Goal: Information Seeking & Learning: Learn about a topic

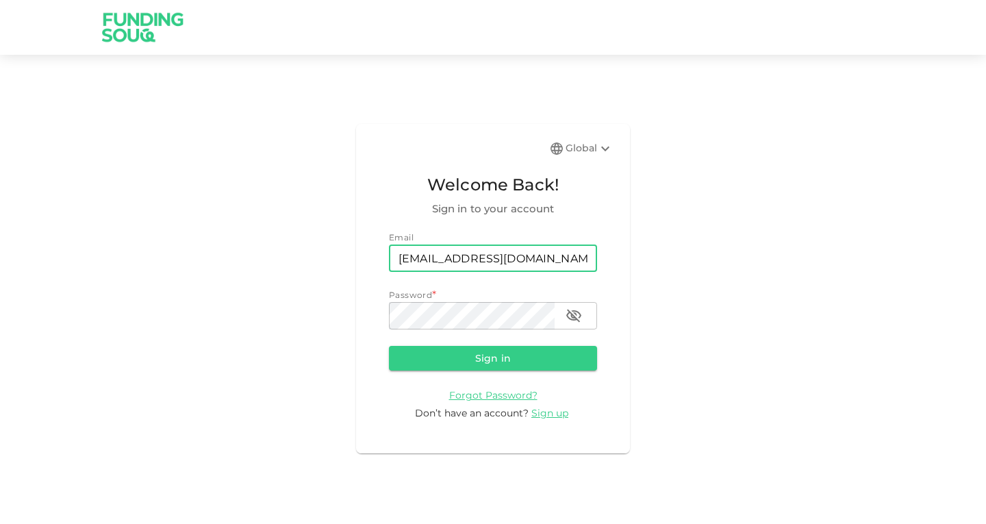
type input "[EMAIL_ADDRESS][DOMAIN_NAME]"
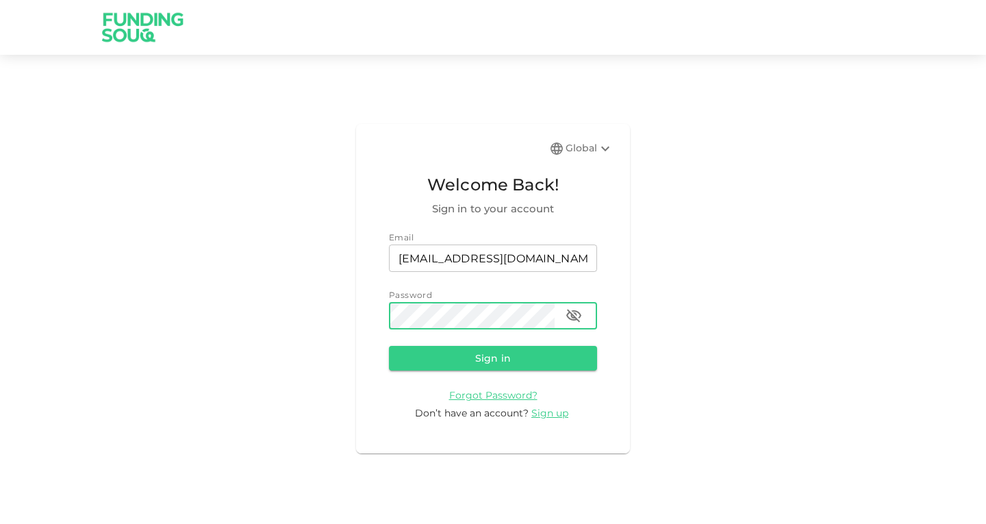
click at [389, 346] on button "Sign in" at bounding box center [493, 358] width 208 height 25
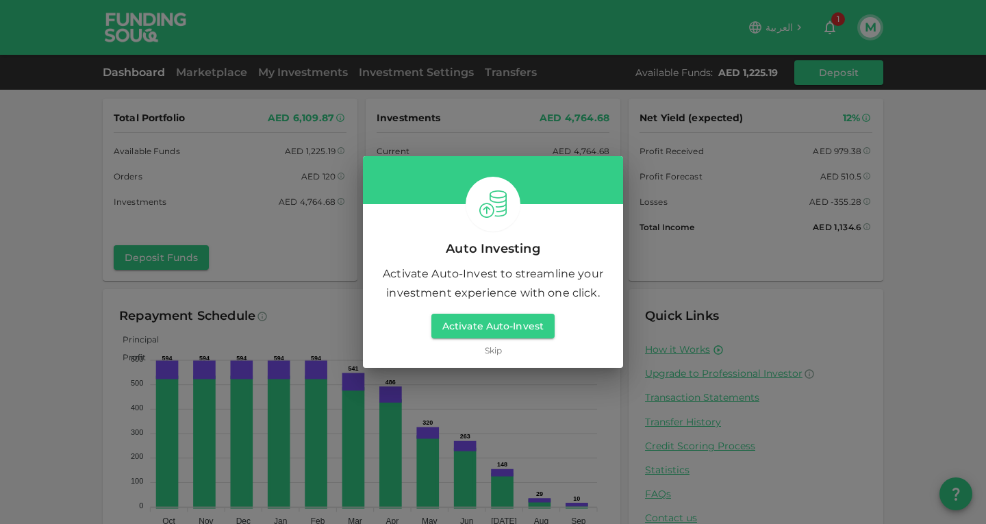
click at [494, 351] on link "Skip" at bounding box center [493, 350] width 17 height 13
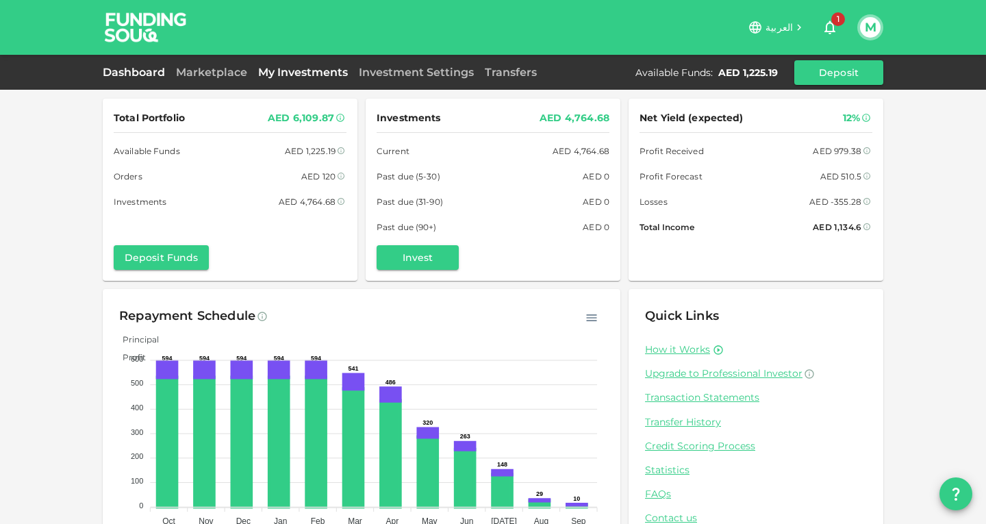
click at [284, 75] on link "My Investments" at bounding box center [303, 72] width 101 height 13
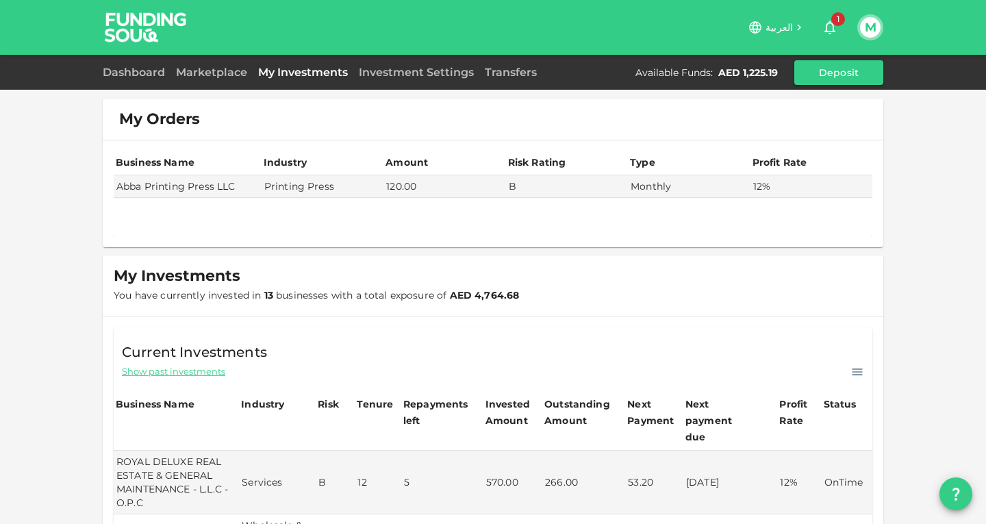
click at [224, 301] on span "You have currently invested in 13 businesses with a total exposure of AED 4,764…" at bounding box center [316, 295] width 405 height 12
click at [206, 66] on link "Marketplace" at bounding box center [212, 72] width 82 height 13
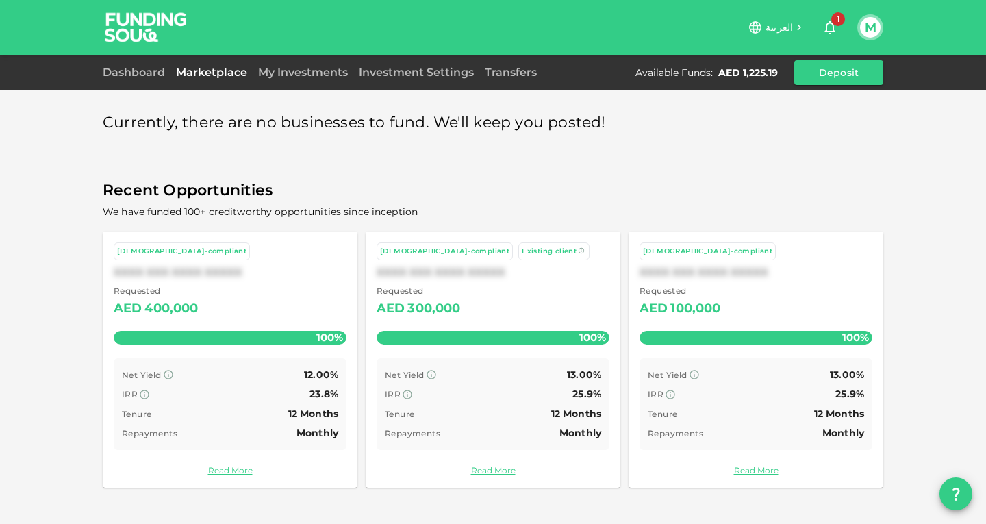
click at [95, 397] on div "Currently, there are no businesses to fund. We'll keep you posted! Recent Oppor…" at bounding box center [493, 262] width 986 height 524
click at [283, 70] on link "My Investments" at bounding box center [303, 72] width 101 height 13
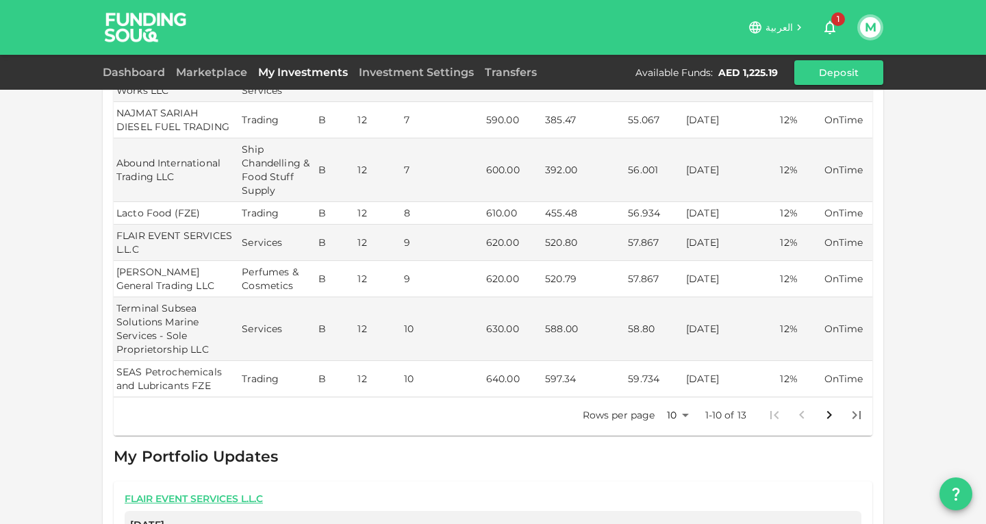
scroll to position [525, 0]
click at [825, 408] on icon "Go to next page" at bounding box center [829, 416] width 16 height 16
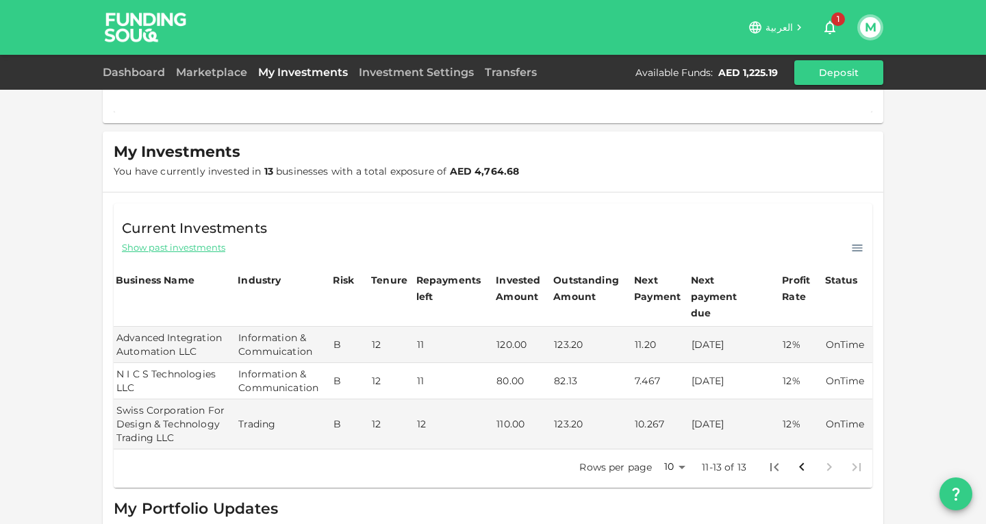
scroll to position [125, 0]
click at [184, 245] on span "Show past investments" at bounding box center [173, 246] width 103 height 13
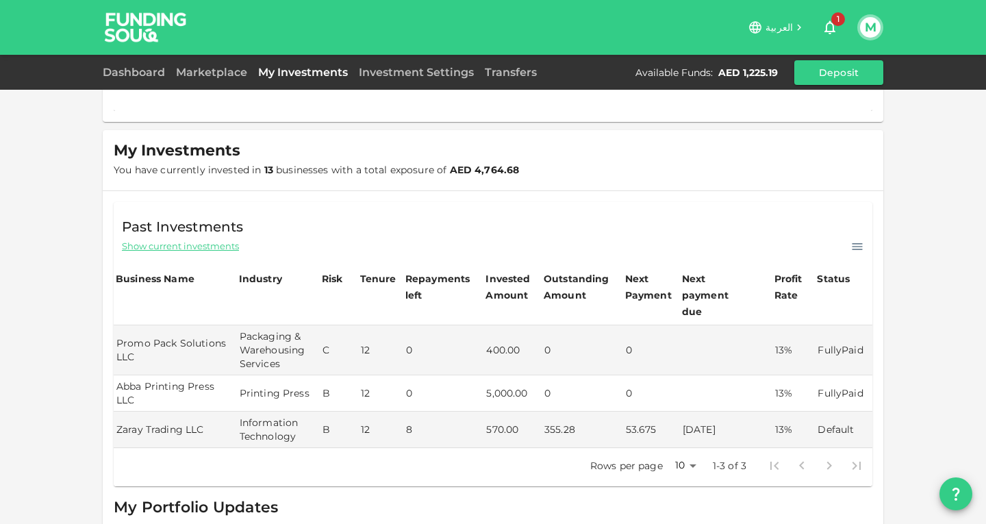
click at [184, 245] on span "Show current investments" at bounding box center [180, 246] width 117 height 13
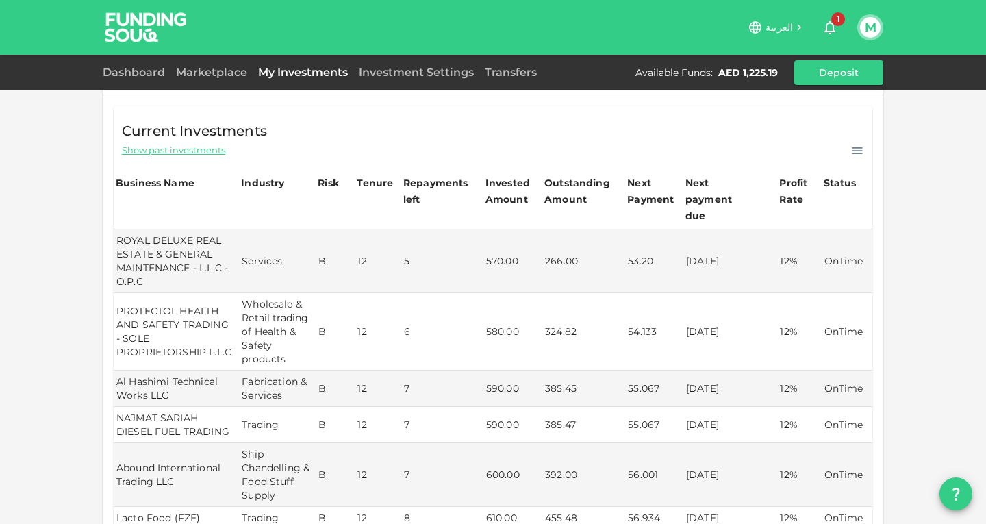
scroll to position [227, 0]
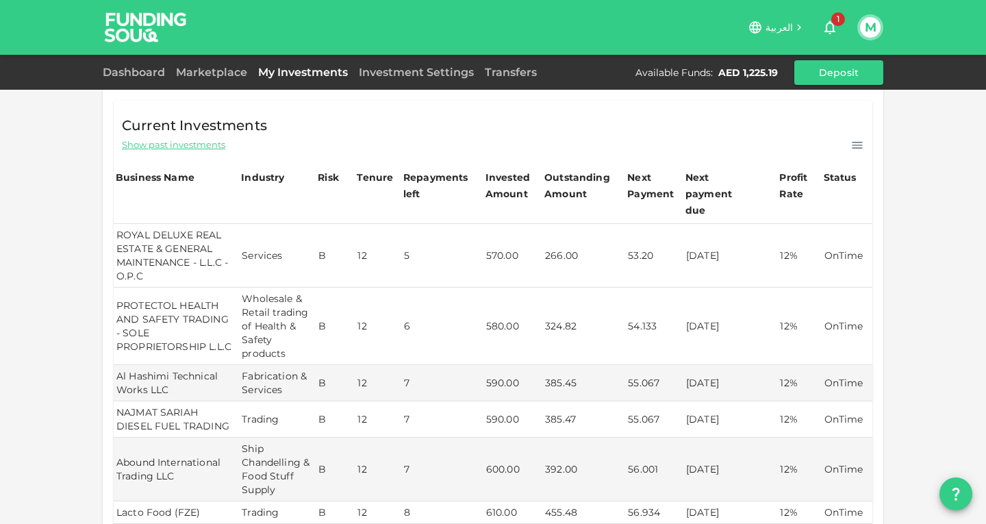
click at [174, 239] on td "ROYAL DELUXE REAL ESTATE & GENERAL MAINTENANCE - L.L.C - O.P.C" at bounding box center [176, 256] width 125 height 64
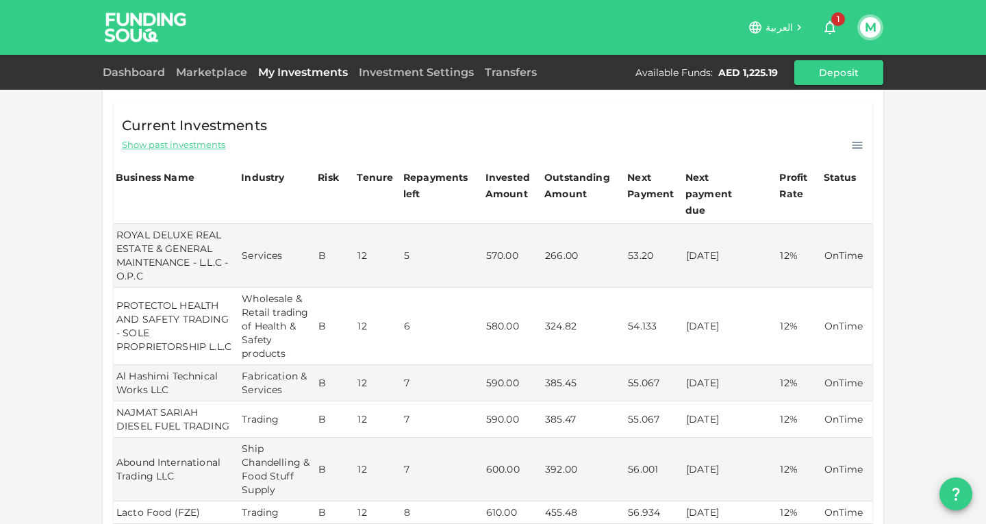
click at [855, 147] on icon at bounding box center [858, 145] width 14 height 14
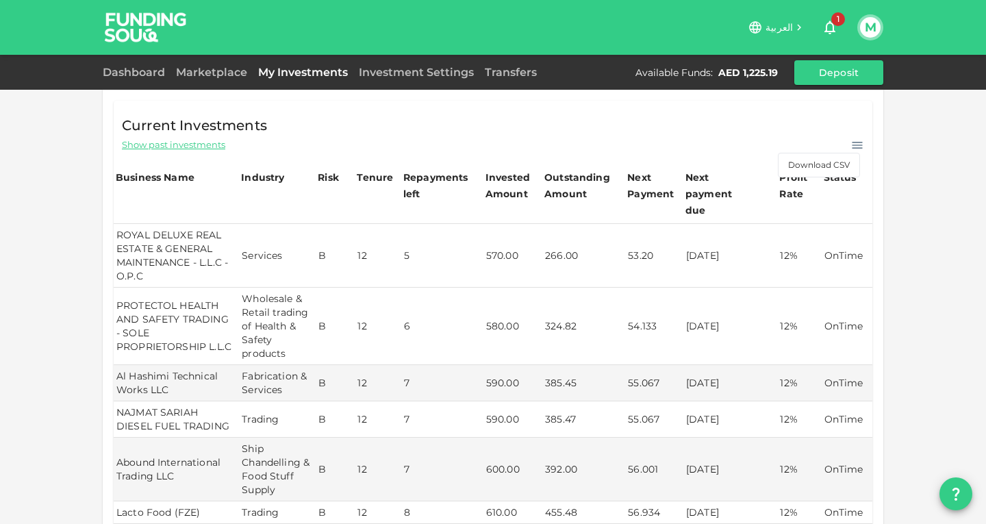
click at [598, 231] on td "266.00" at bounding box center [583, 256] width 83 height 64
click at [205, 234] on td "ROYAL DELUXE REAL ESTATE & GENERAL MAINTENANCE - L.L.C - O.P.C" at bounding box center [176, 256] width 125 height 64
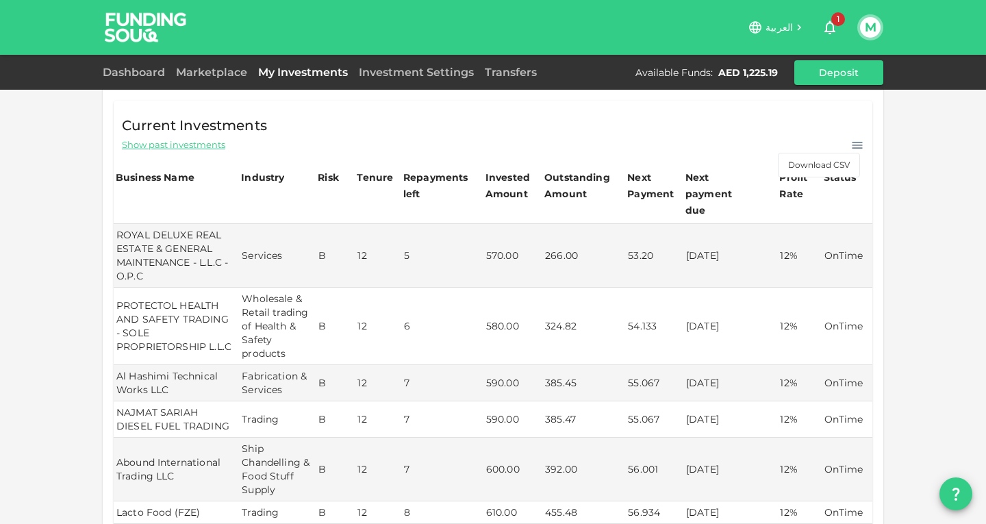
click at [168, 147] on span "Show past investments" at bounding box center [173, 144] width 103 height 13
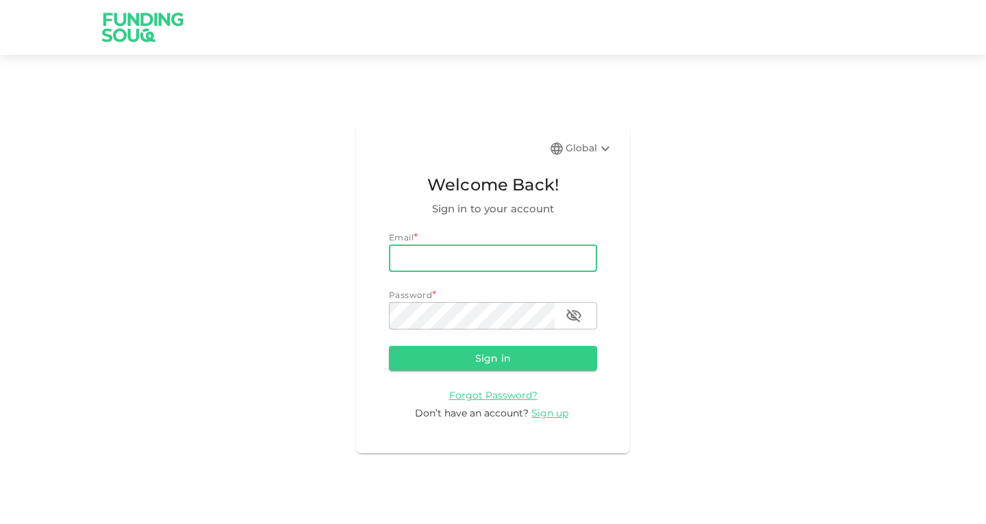
click at [418, 260] on input "email" at bounding box center [493, 257] width 208 height 27
type input "[EMAIL_ADDRESS][DOMAIN_NAME]"
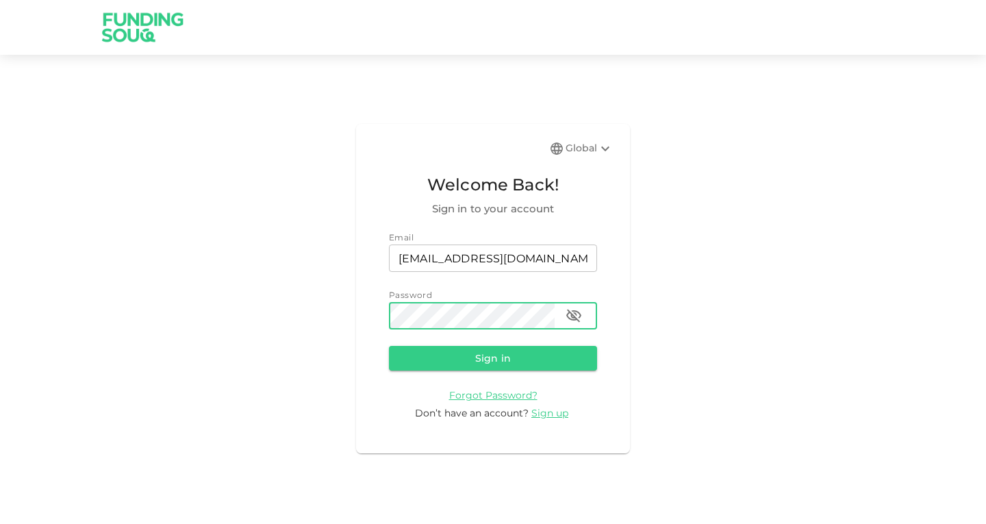
click at [389, 346] on button "Sign in" at bounding box center [493, 358] width 208 height 25
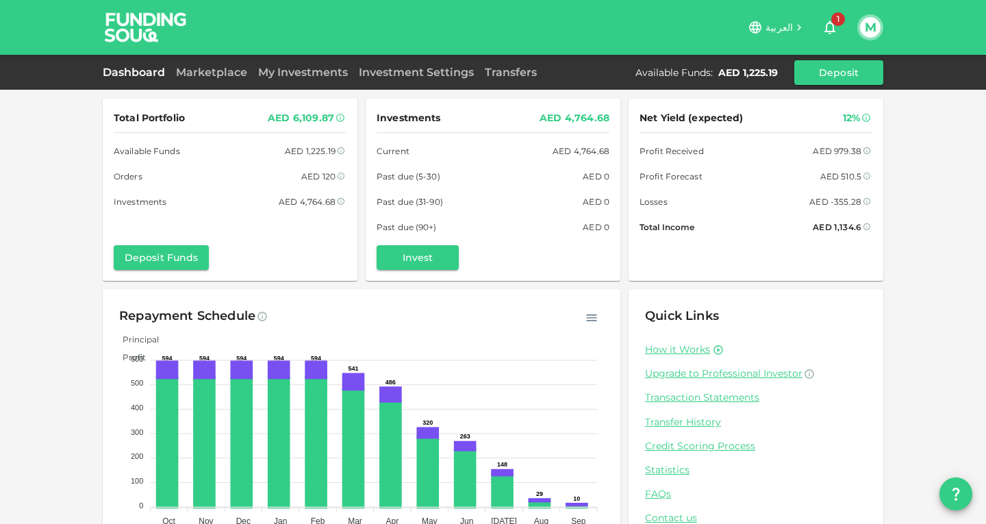
click at [69, 344] on div "Total Portfolio AED 6,109.87 Available Funds AED 1,225.19 Orders AED 120 Invest…" at bounding box center [493, 283] width 986 height 567
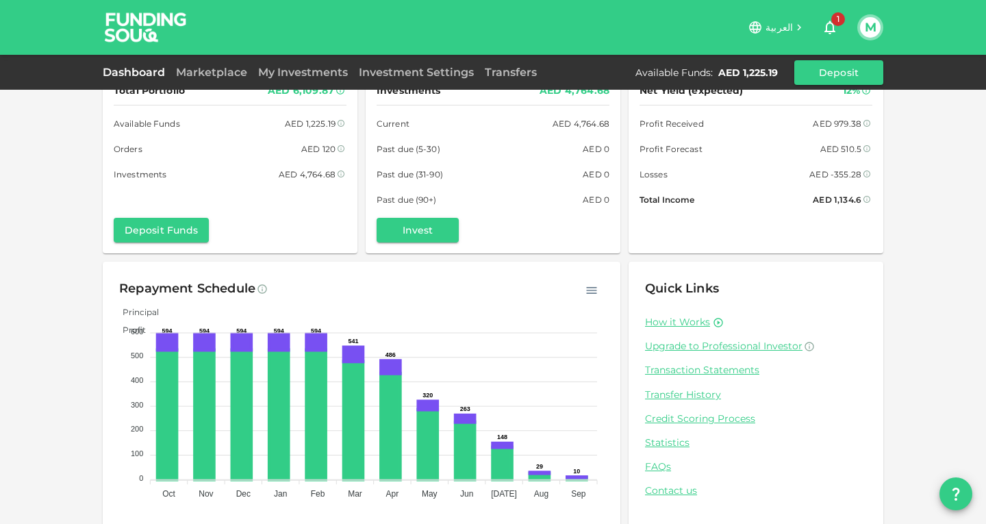
scroll to position [43, 0]
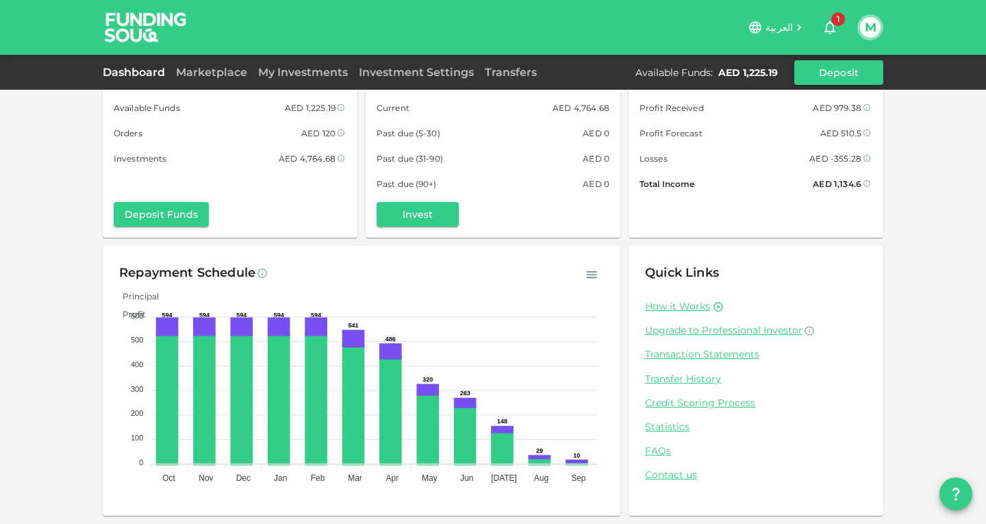
click at [297, 79] on div "My Investments" at bounding box center [303, 72] width 101 height 16
click at [293, 63] on div "Dashboard Marketplace My Investments Investment Settings Transfers Available Fu…" at bounding box center [493, 72] width 781 height 25
click at [294, 68] on link "My Investments" at bounding box center [303, 72] width 101 height 13
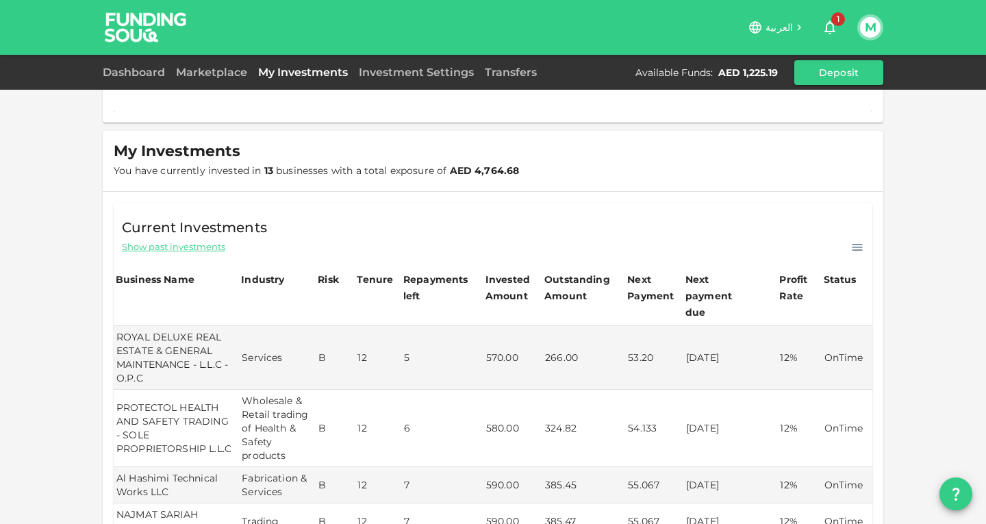
scroll to position [124, 0]
click at [296, 74] on link "My Investments" at bounding box center [303, 72] width 101 height 13
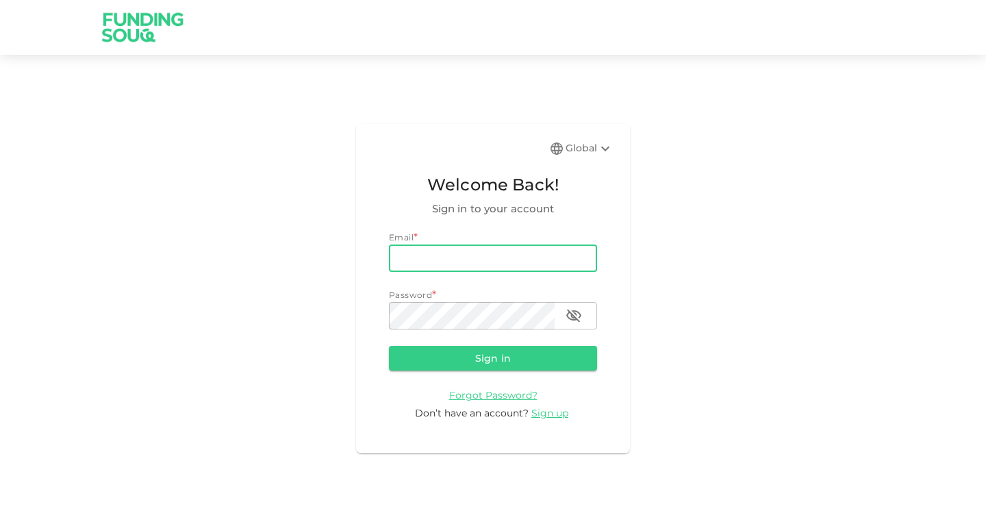
click at [536, 260] on input "email" at bounding box center [493, 257] width 208 height 27
type input "[EMAIL_ADDRESS][DOMAIN_NAME]"
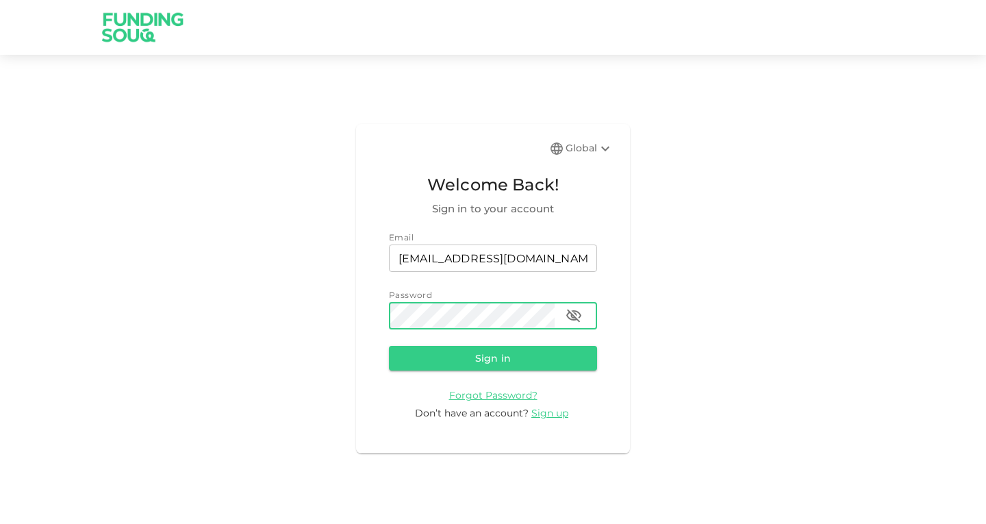
click at [389, 346] on button "Sign in" at bounding box center [493, 358] width 208 height 25
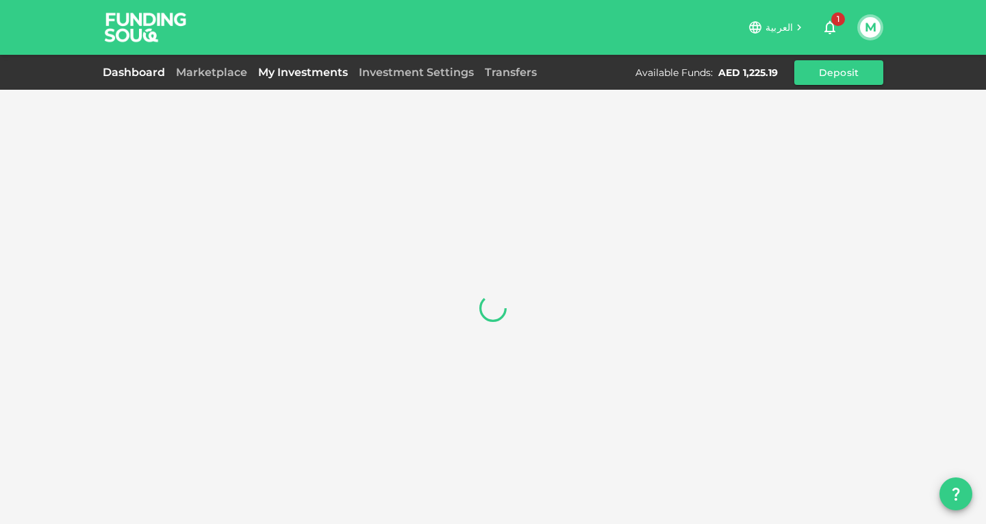
click at [314, 77] on link "My Investments" at bounding box center [303, 72] width 101 height 13
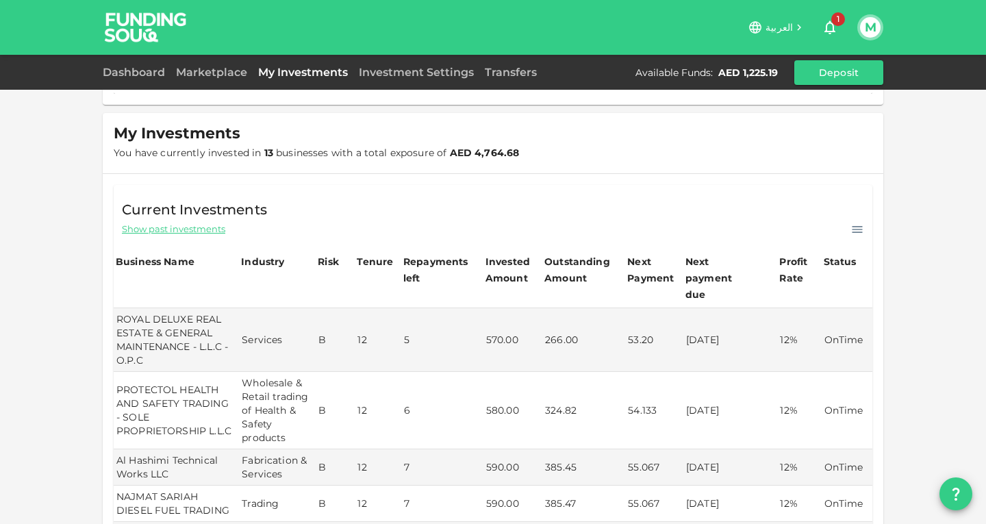
scroll to position [164, 0]
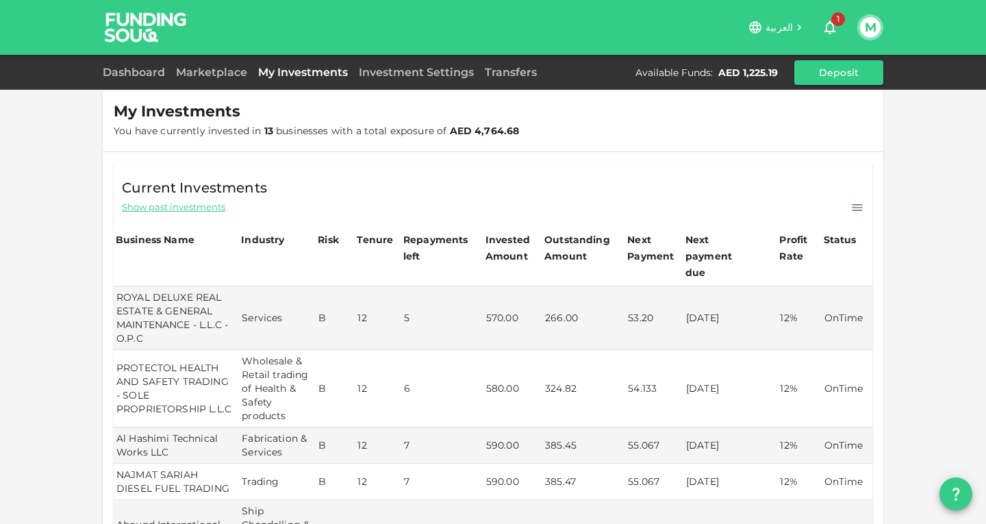
click at [866, 28] on button "M" at bounding box center [870, 27] width 21 height 21
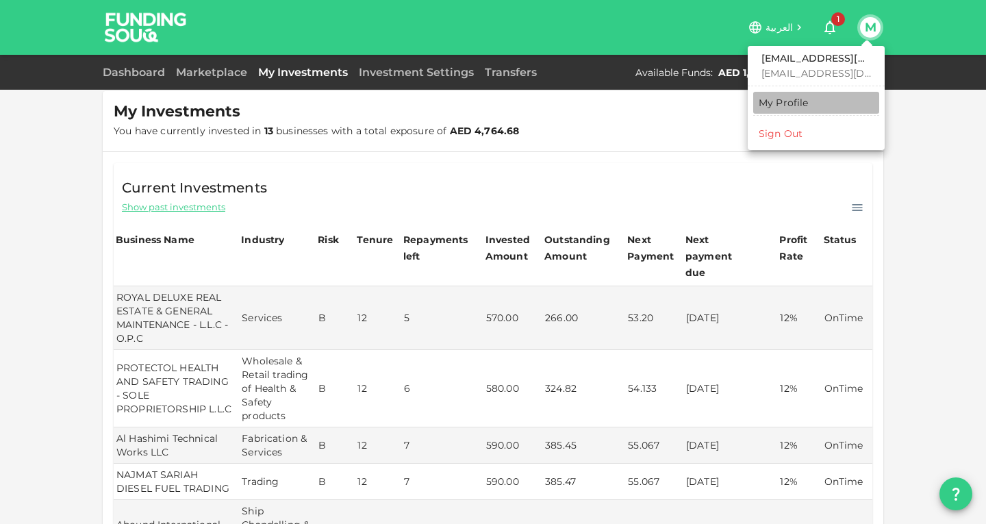
click at [773, 108] on div "My Profile" at bounding box center [784, 103] width 50 height 14
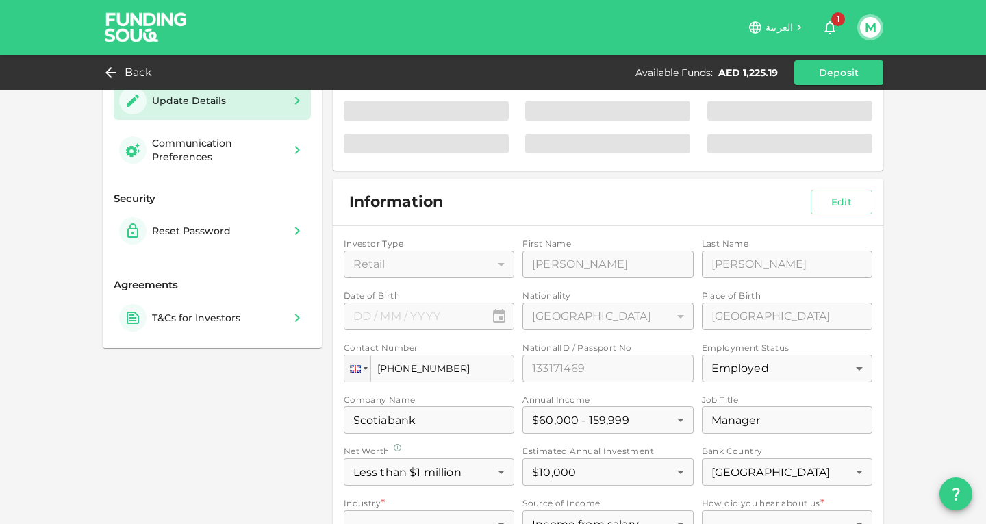
type input "⁦⁨28⁩ / ⁨11⁩ / ⁨1984⁩⁩"
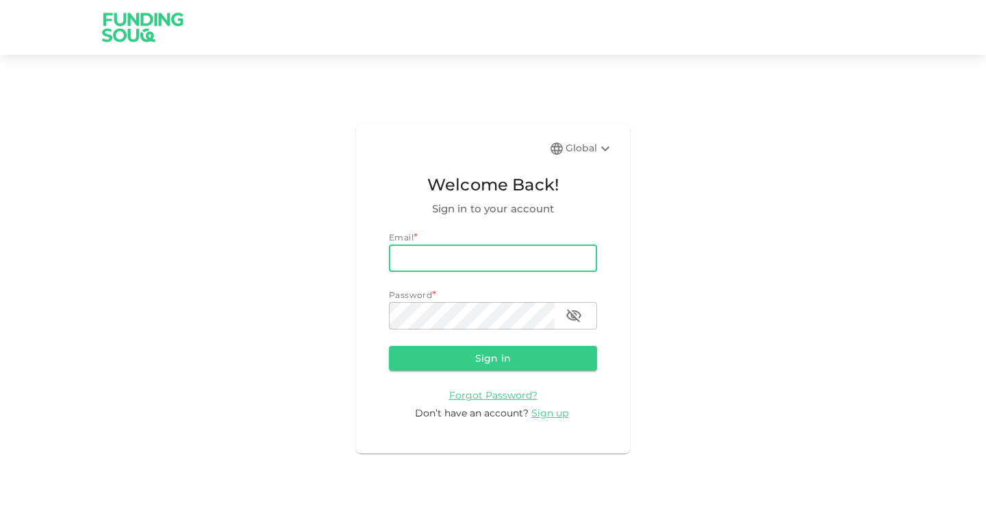
type input "[EMAIL_ADDRESS][DOMAIN_NAME]"
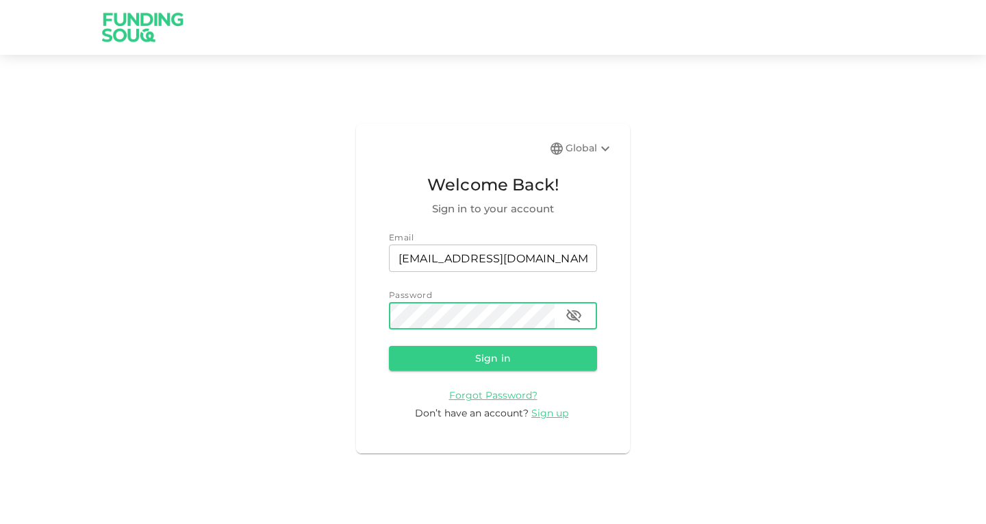
click at [389, 346] on button "Sign in" at bounding box center [493, 358] width 208 height 25
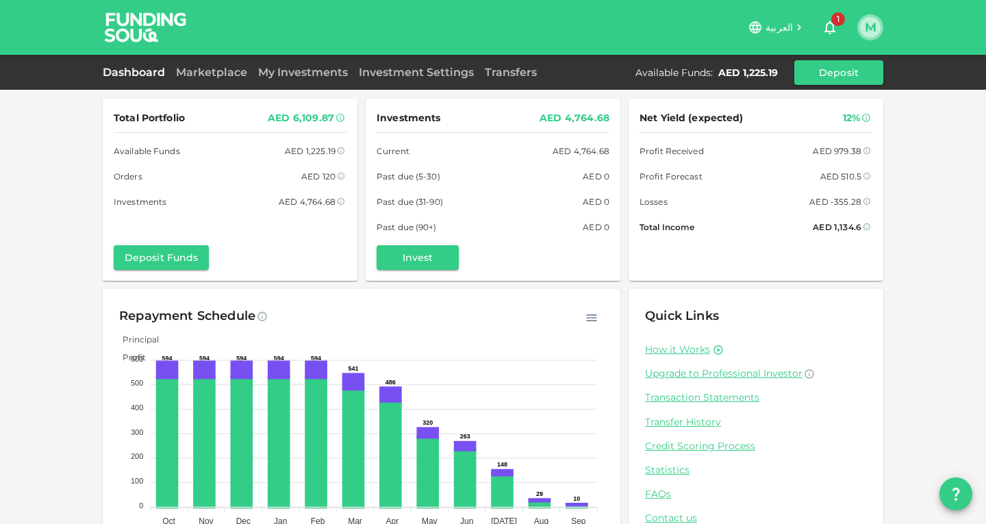
click at [866, 32] on button "M" at bounding box center [870, 27] width 21 height 21
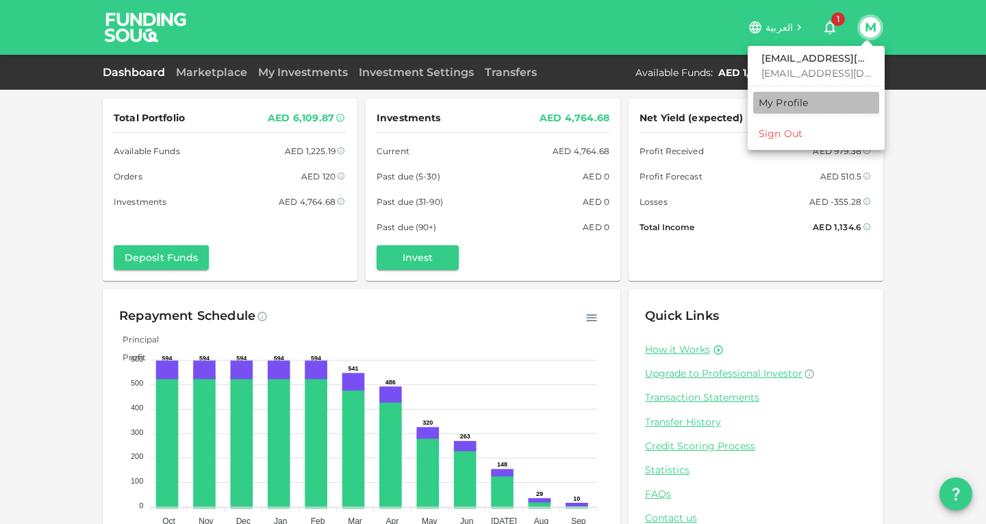
click at [788, 101] on div "My Profile" at bounding box center [784, 103] width 50 height 14
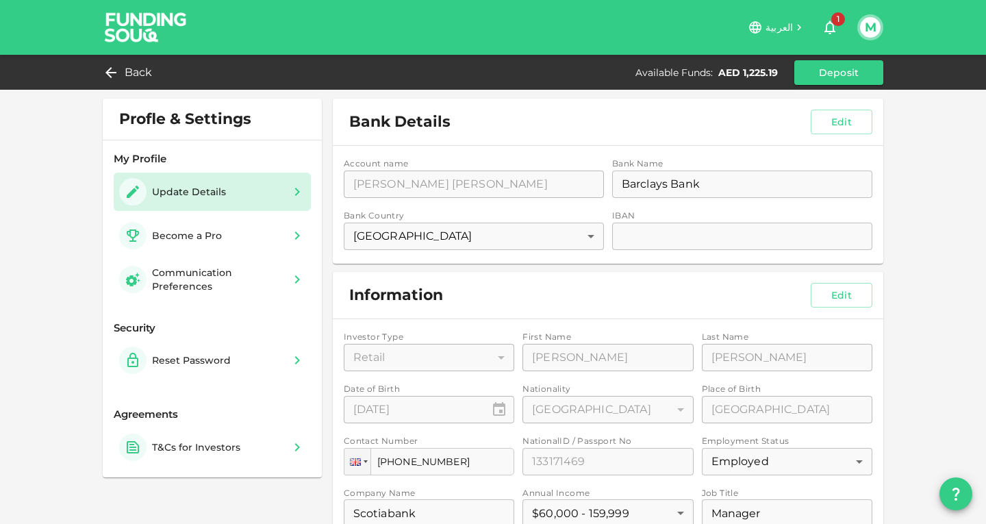
click at [89, 297] on div "Profle & Settings My Profile Update Details Become a Pro Communication Preferen…" at bounding box center [493, 407] width 986 height 814
click at [117, 66] on div "Back" at bounding box center [130, 72] width 55 height 19
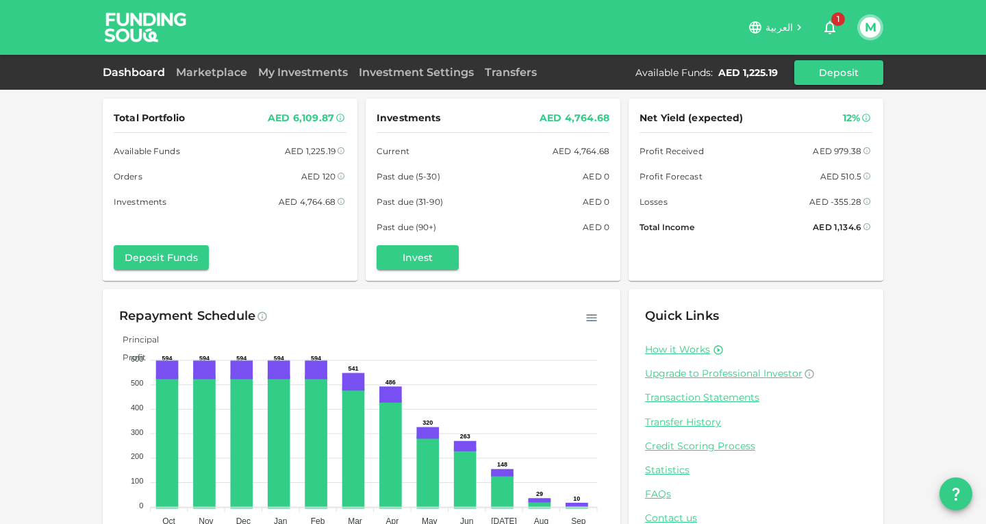
click at [76, 136] on div "Total Portfolio AED 6,109.87 Available Funds AED 1,225.19 Orders AED 120 Invest…" at bounding box center [493, 283] width 986 height 567
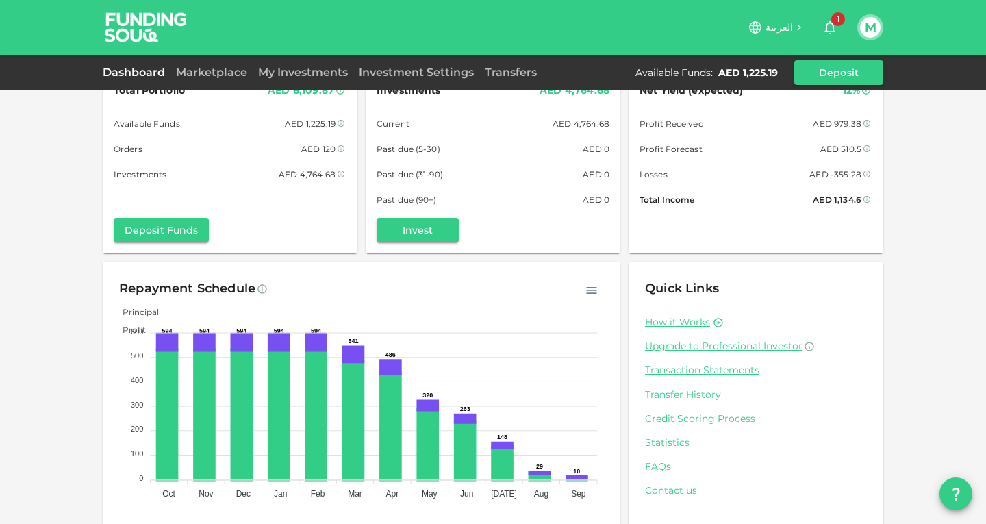
scroll to position [43, 0]
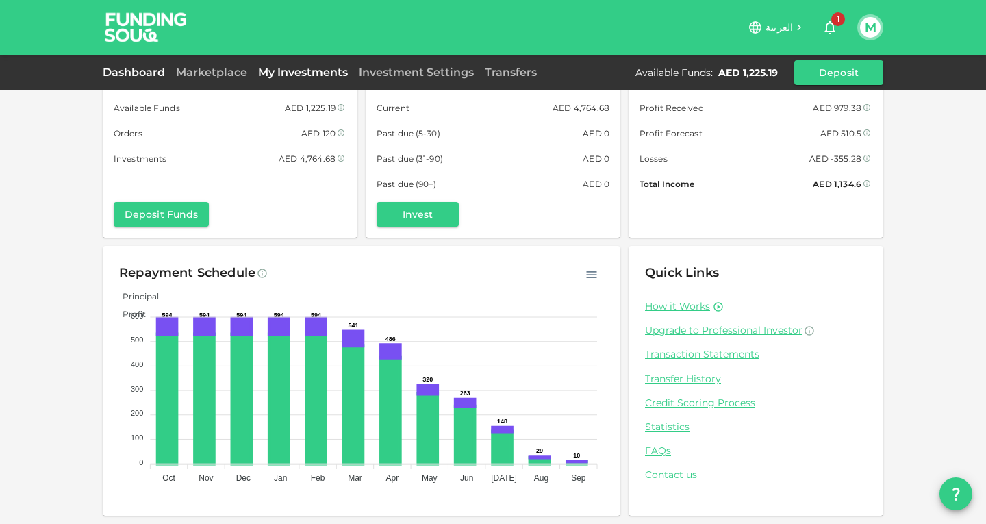
click at [286, 74] on link "My Investments" at bounding box center [303, 72] width 101 height 13
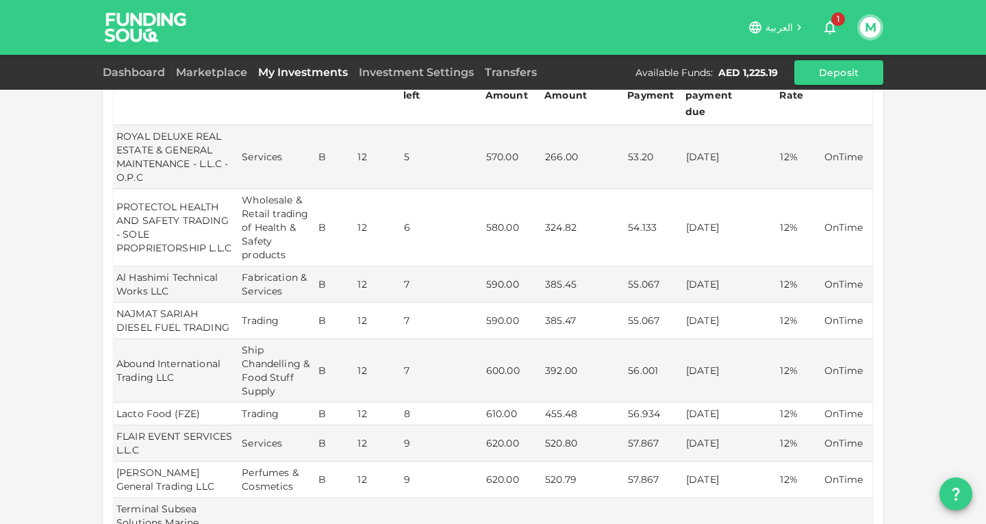
scroll to position [216, 0]
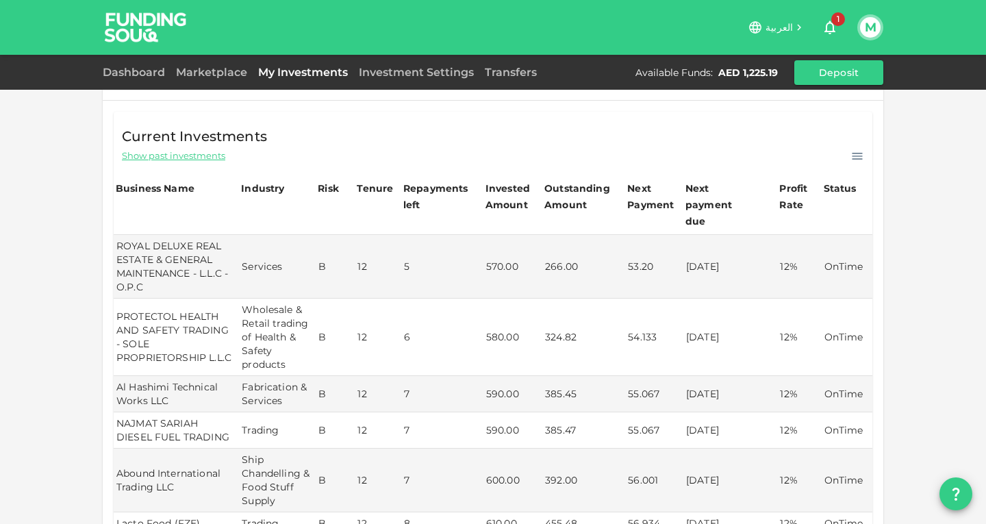
click at [851, 157] on icon at bounding box center [858, 156] width 14 height 14
click at [812, 175] on p "Download CSV" at bounding box center [818, 176] width 75 height 18
click at [156, 75] on link "Dashboard" at bounding box center [137, 72] width 68 height 13
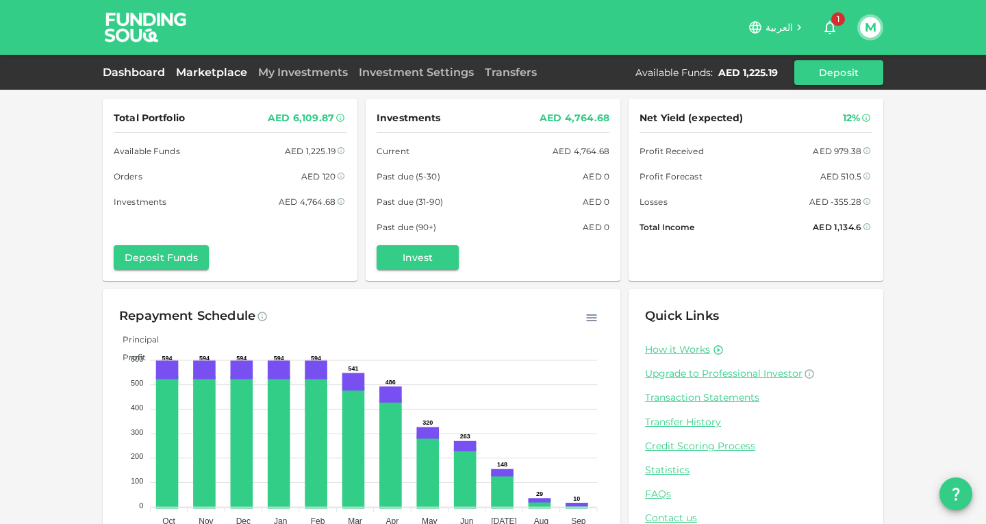
click at [202, 74] on link "Marketplace" at bounding box center [212, 72] width 82 height 13
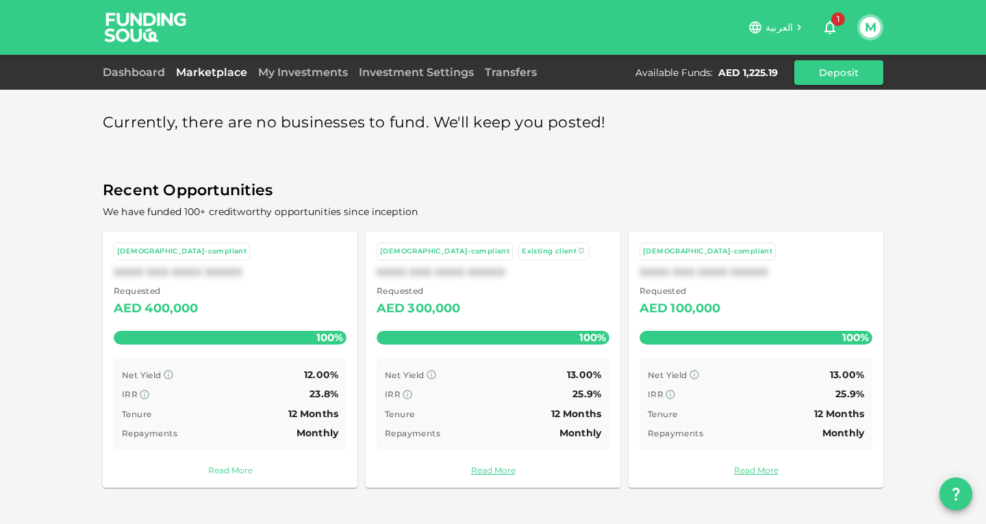
click at [220, 468] on link "Read More" at bounding box center [230, 470] width 233 height 13
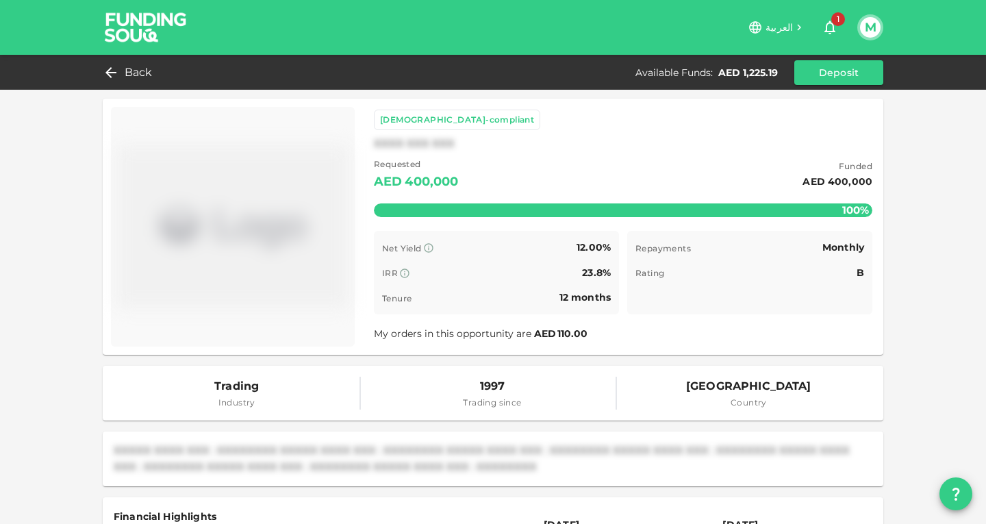
click at [136, 69] on span "Back" at bounding box center [139, 72] width 28 height 19
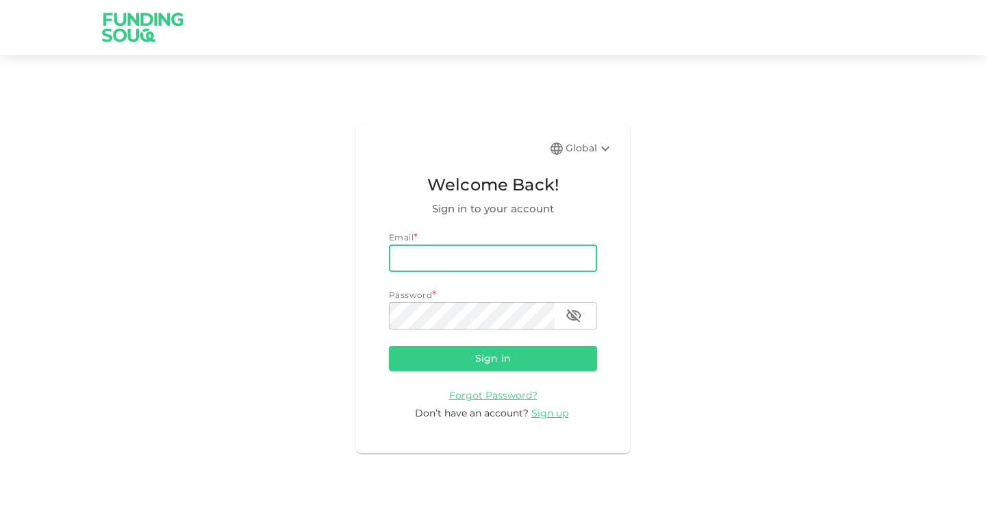
click at [453, 260] on input "email" at bounding box center [493, 257] width 208 height 27
type input "[EMAIL_ADDRESS][DOMAIN_NAME]"
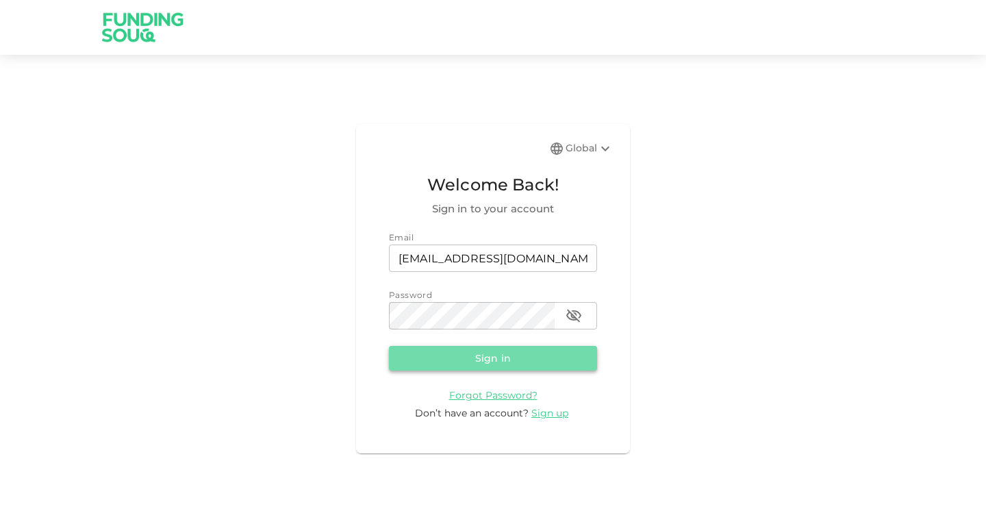
click at [447, 361] on button "Sign in" at bounding box center [493, 358] width 208 height 25
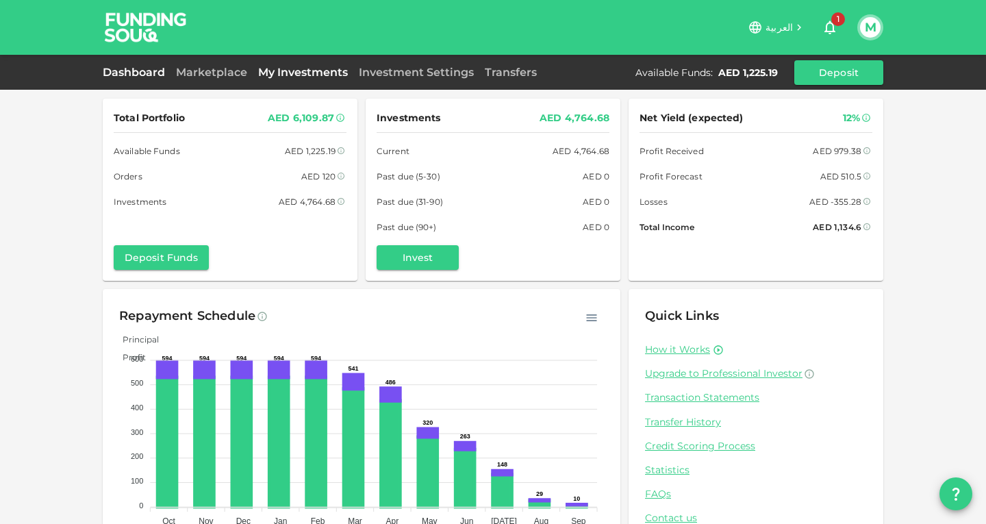
click at [321, 74] on link "My Investments" at bounding box center [303, 72] width 101 height 13
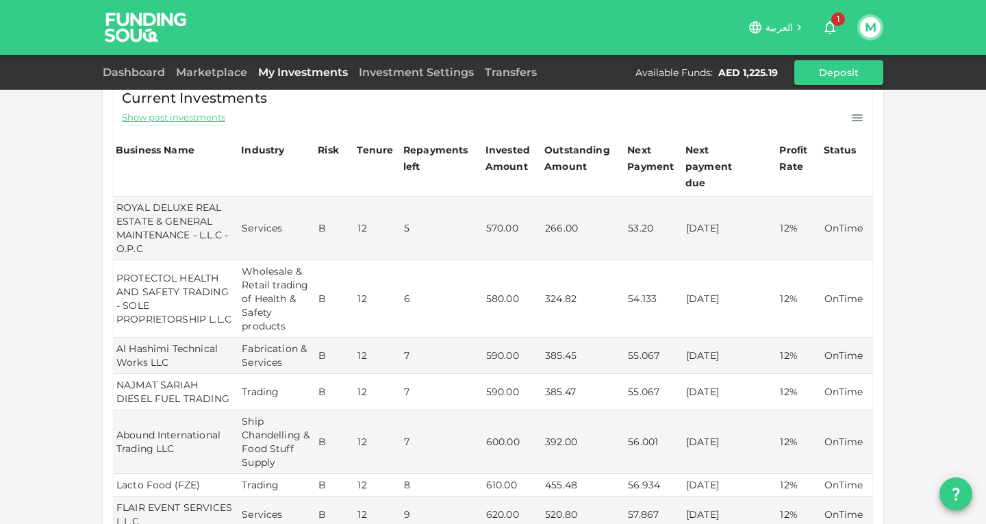
scroll to position [260, 0]
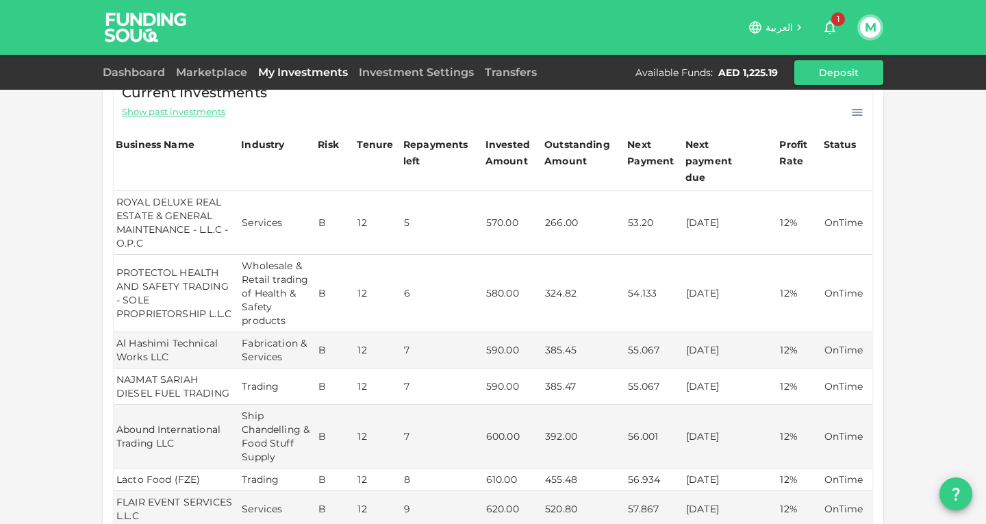
click at [631, 195] on td "53.20" at bounding box center [654, 223] width 58 height 64
click at [514, 208] on td "570.00" at bounding box center [513, 223] width 59 height 64
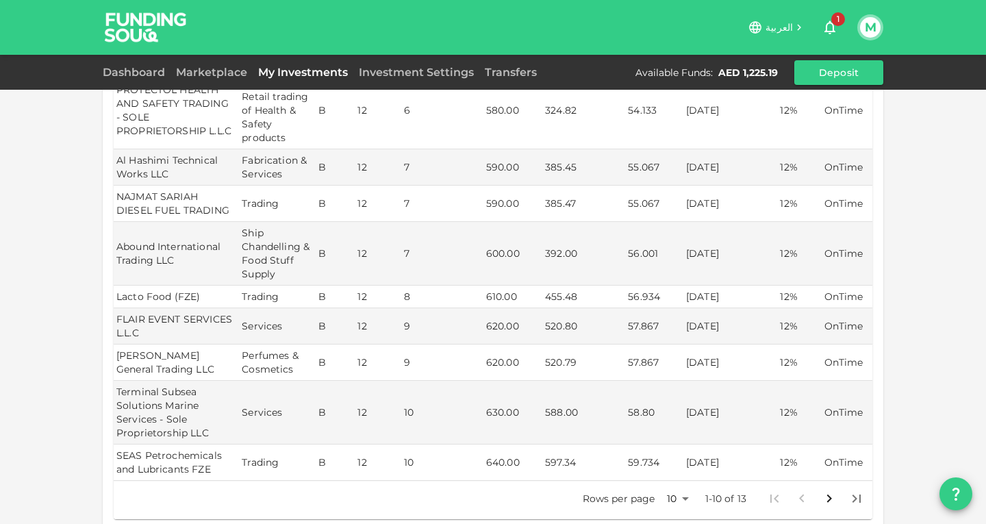
scroll to position [610, 0]
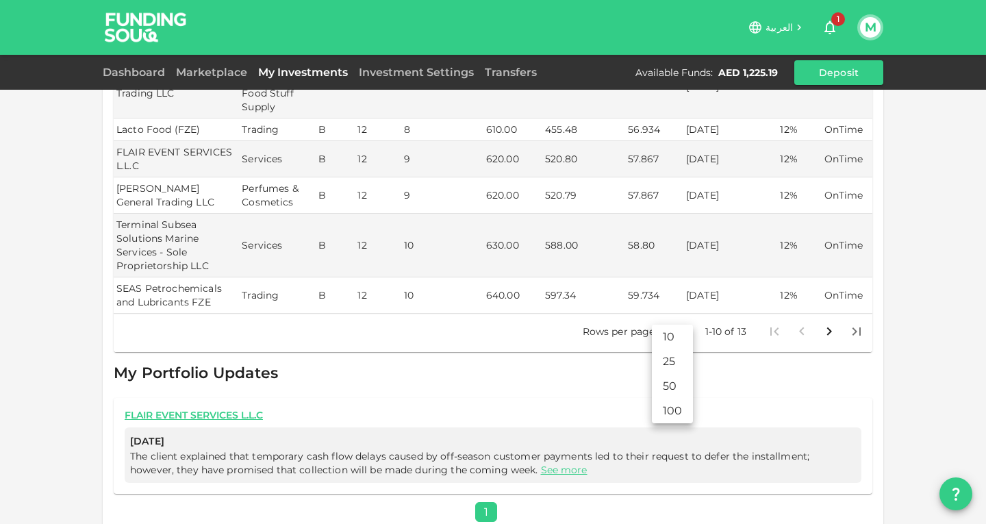
click at [681, 318] on body "العربية 1 M Dashboard Marketplace My Investments Investment Settings Transfers …" at bounding box center [493, 262] width 986 height 524
click at [664, 408] on li "100" at bounding box center [672, 411] width 41 height 25
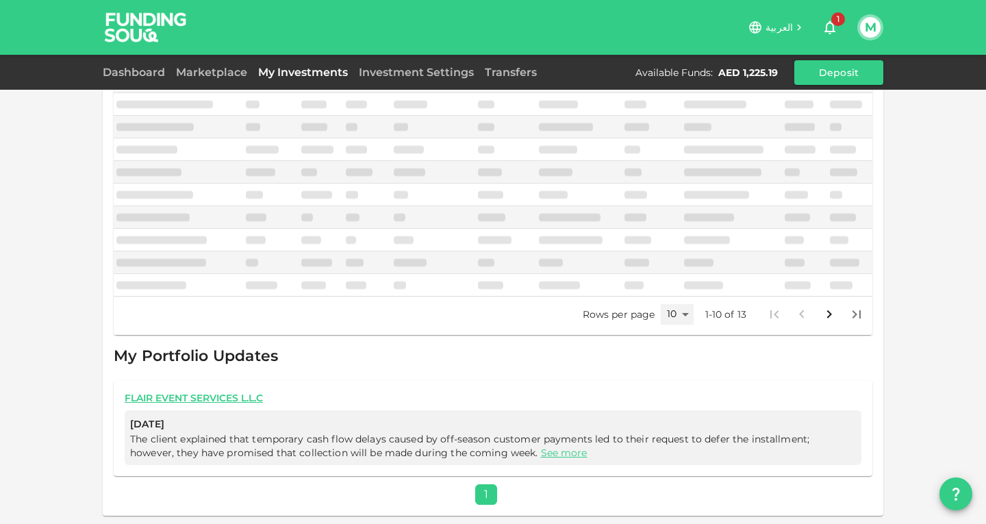
scroll to position [360, 0]
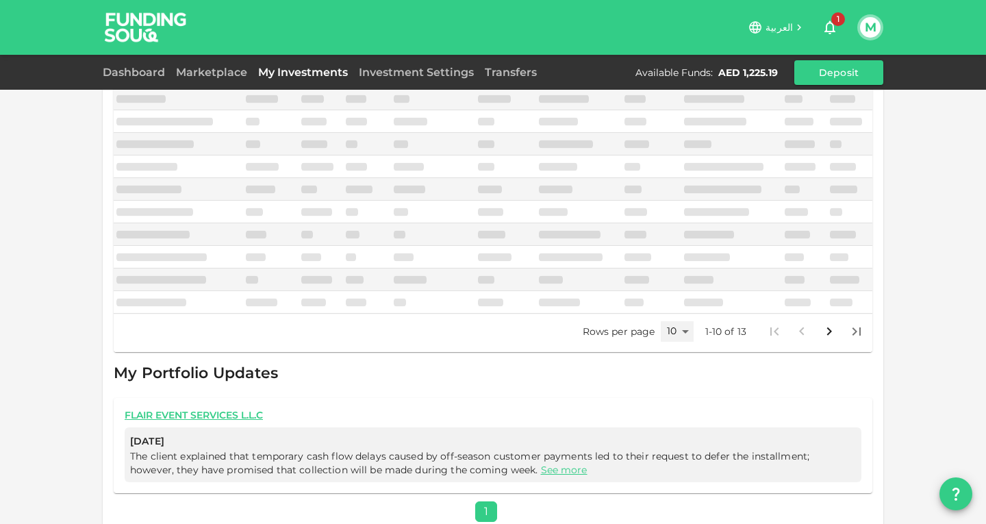
type input "100"
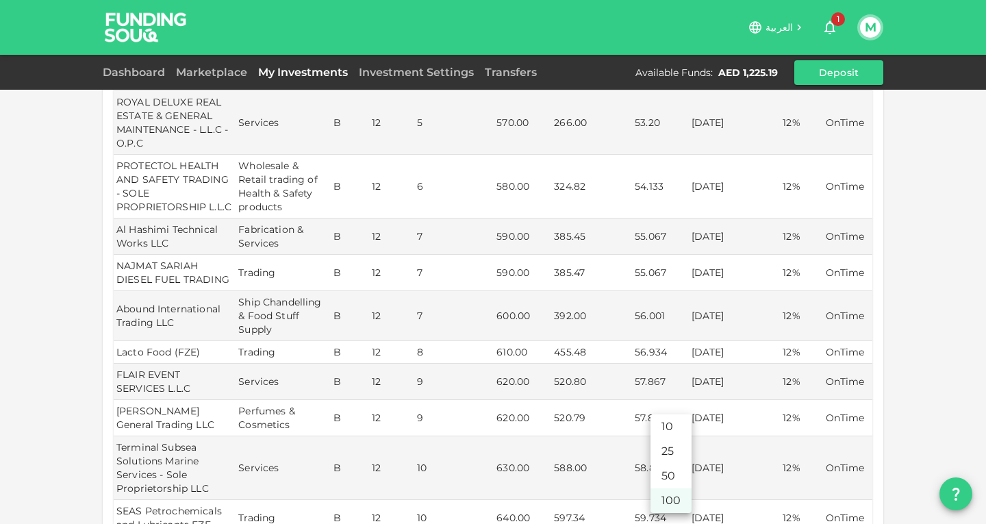
click at [946, 271] on div at bounding box center [493, 262] width 986 height 524
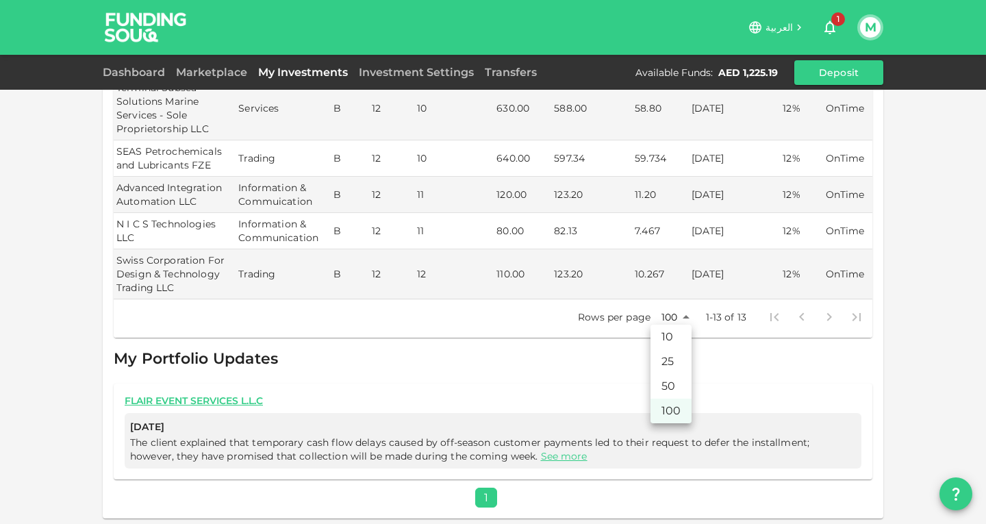
click at [946, 271] on div at bounding box center [493, 262] width 986 height 524
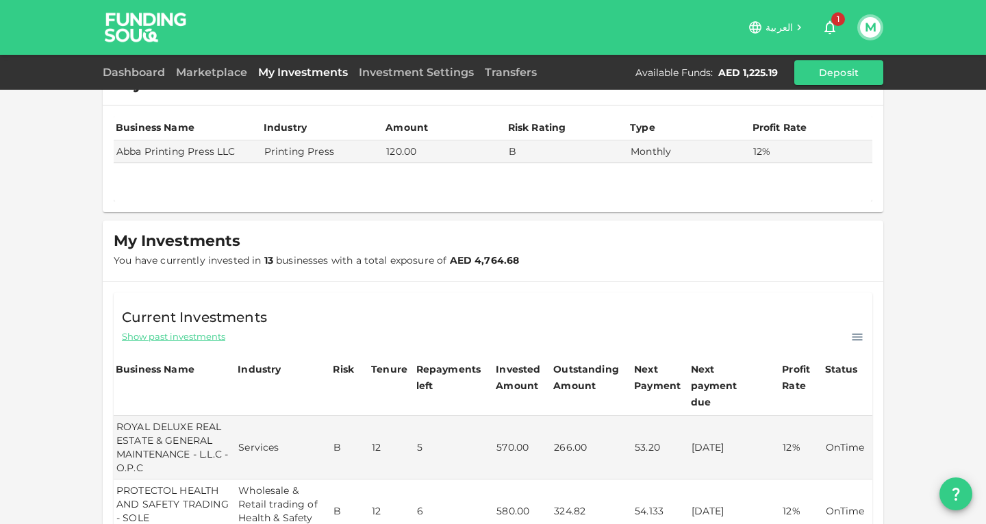
scroll to position [36, 0]
click at [208, 78] on link "Marketplace" at bounding box center [212, 72] width 82 height 13
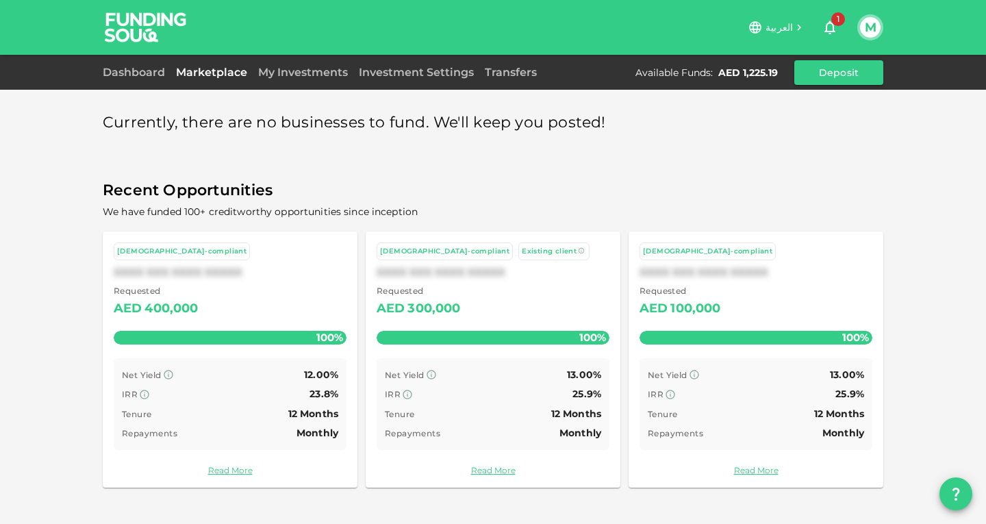
click at [945, 212] on div "Currently, there are no businesses to fund. We'll keep you posted! Recent Oppor…" at bounding box center [493, 262] width 986 height 524
click at [238, 474] on link "Read More" at bounding box center [230, 470] width 233 height 13
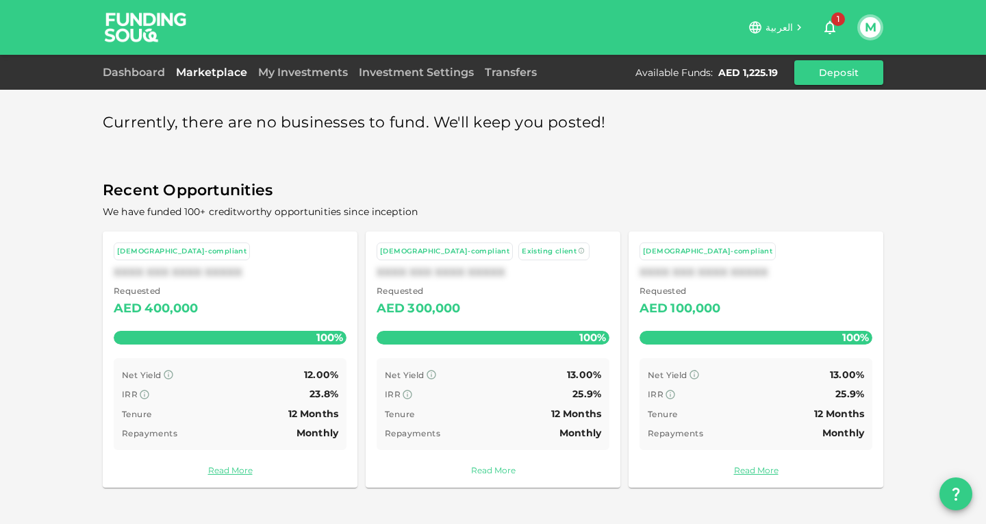
click at [481, 467] on link "Read More" at bounding box center [493, 470] width 233 height 13
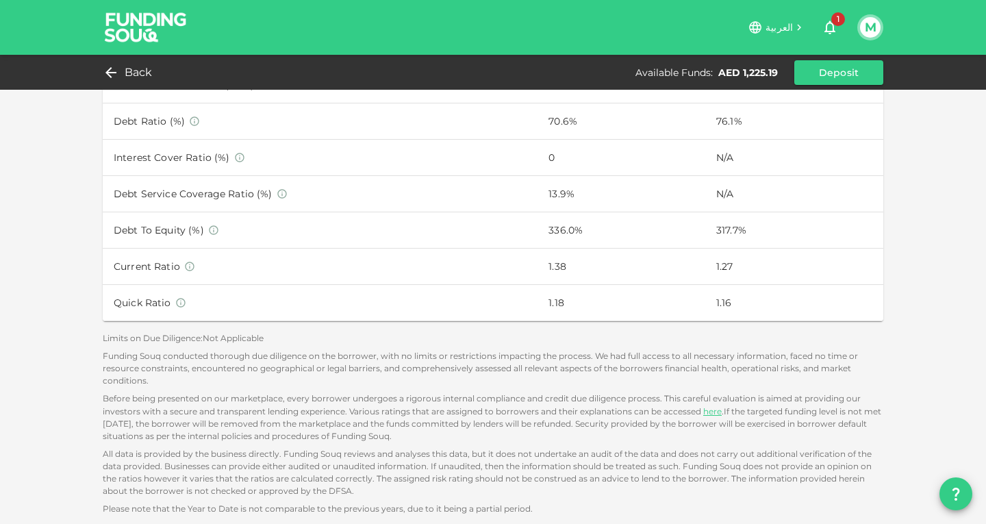
scroll to position [817, 0]
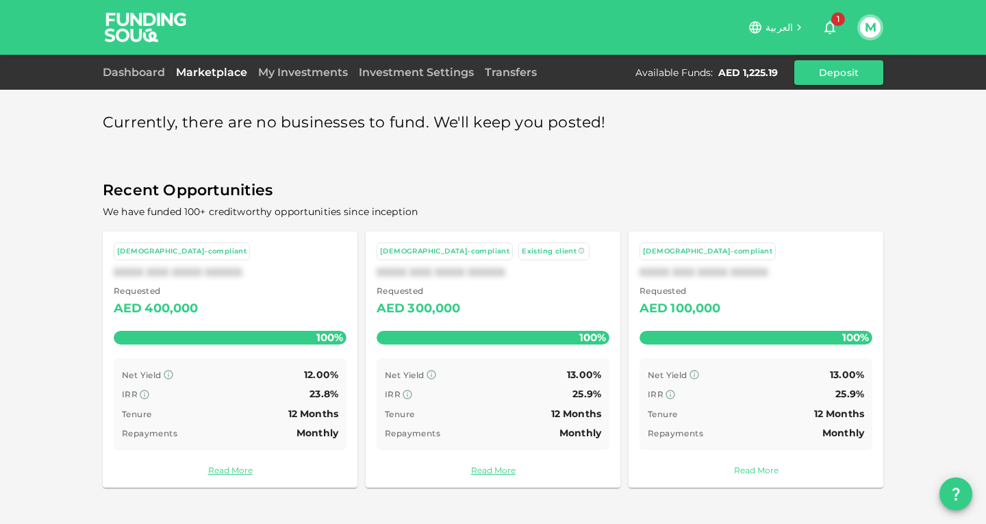
click at [764, 466] on link "Read More" at bounding box center [756, 470] width 233 height 13
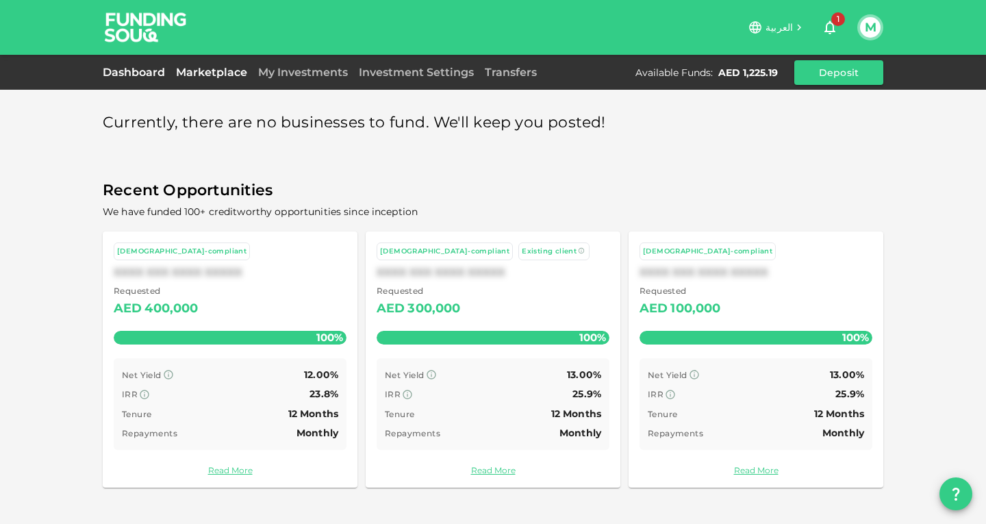
click at [148, 66] on link "Dashboard" at bounding box center [137, 72] width 68 height 13
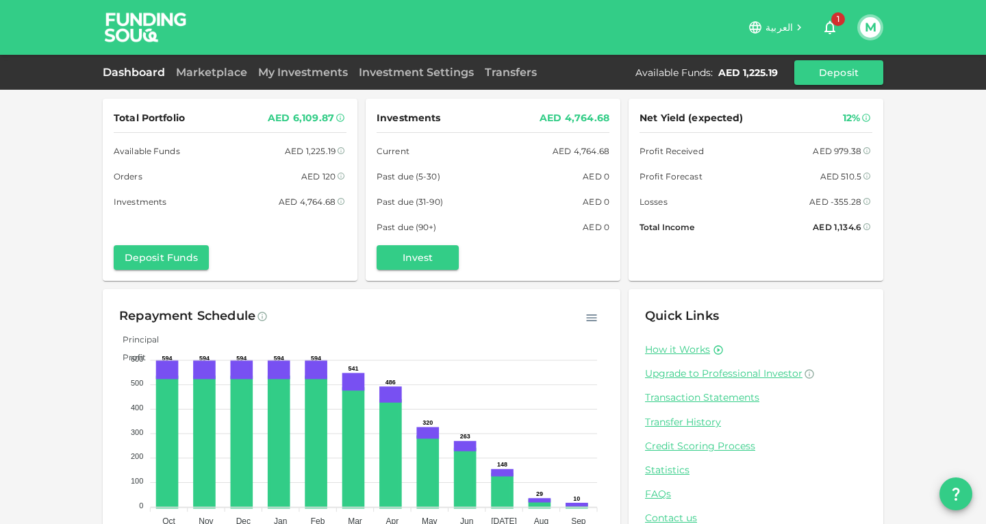
click at [0, 214] on div "Total Portfolio AED 6,109.87 Available Funds AED 1,225.19 Orders AED 120 Invest…" at bounding box center [493, 283] width 986 height 567
click at [51, 304] on div "Total Portfolio AED 6,109.87 Available Funds AED 1,225.19 Orders AED 120 Invest…" at bounding box center [493, 283] width 986 height 567
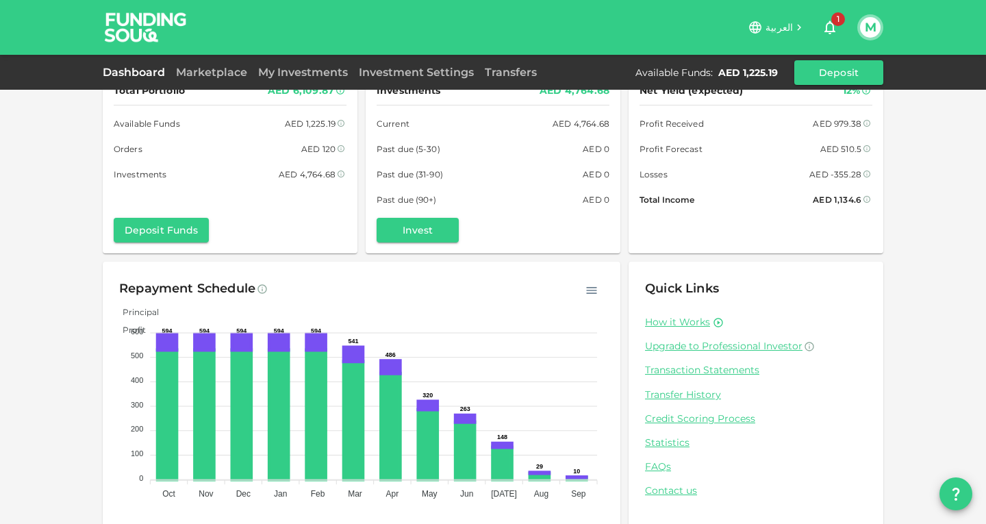
scroll to position [43, 0]
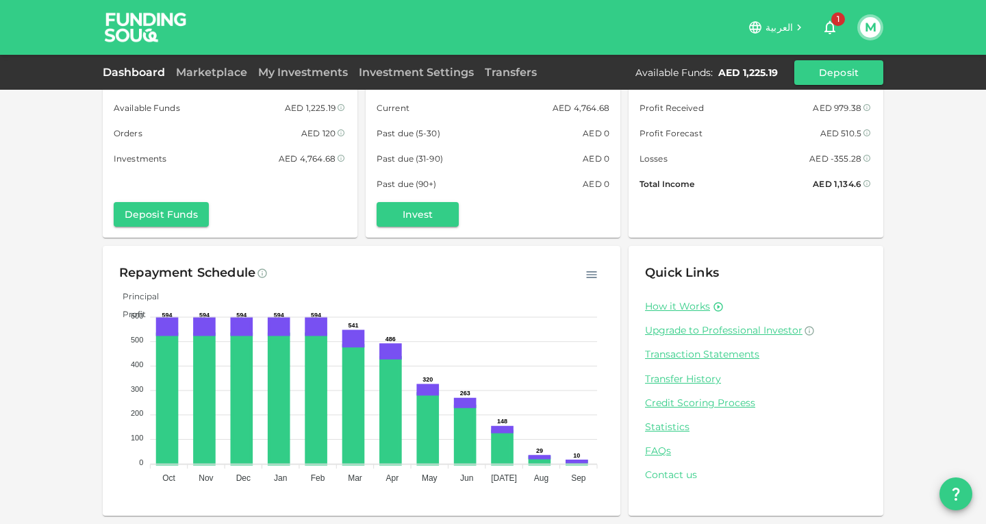
click at [665, 477] on link "Contact us" at bounding box center [756, 474] width 222 height 13
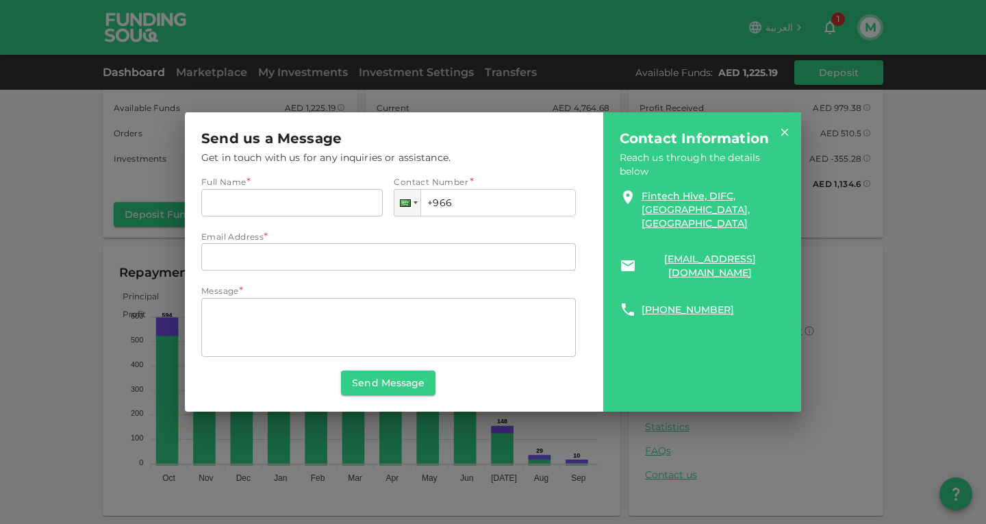
click at [788, 134] on icon at bounding box center [785, 132] width 8 height 8
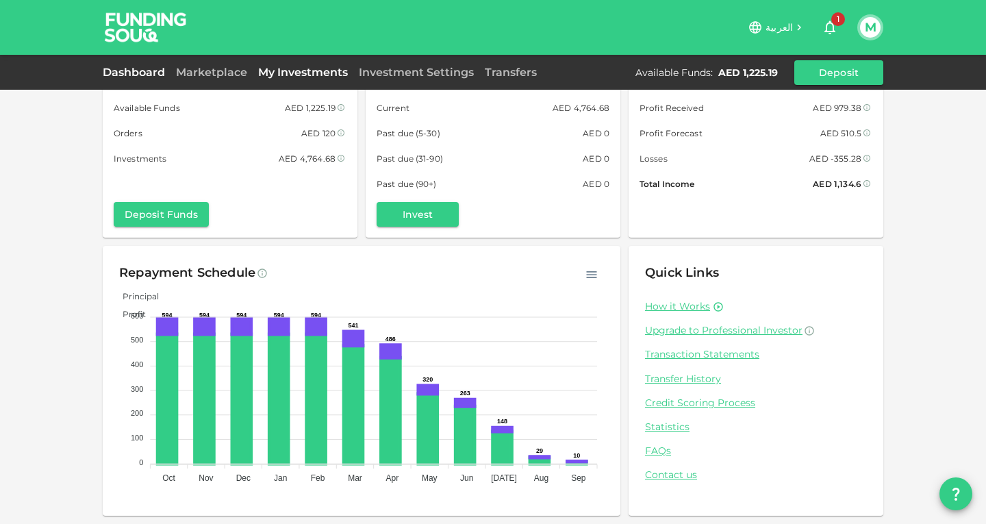
click at [280, 76] on link "My Investments" at bounding box center [303, 72] width 101 height 13
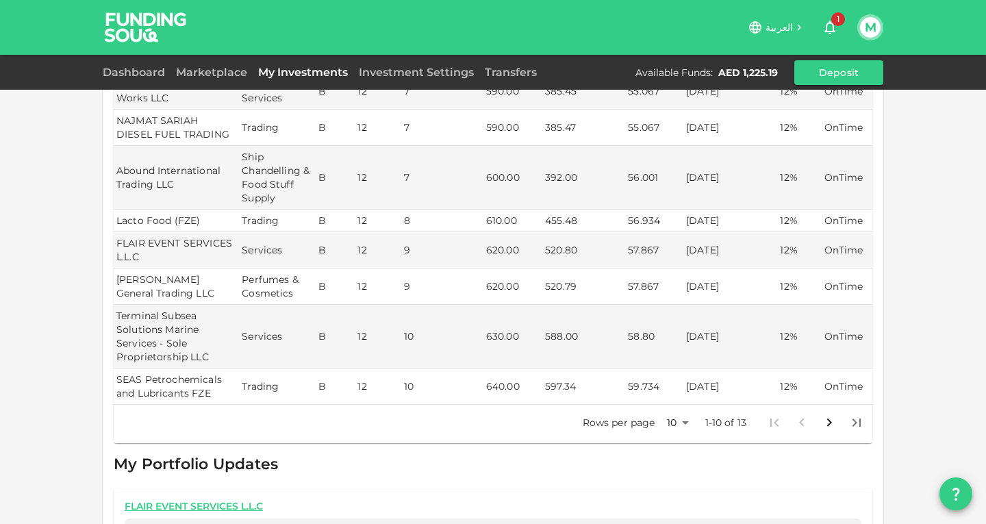
scroll to position [524, 0]
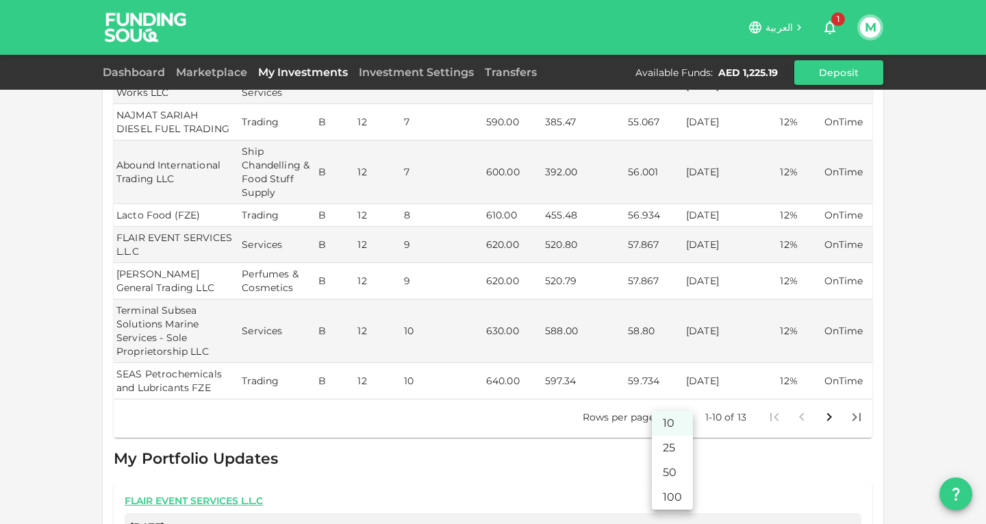
click at [681, 403] on body "العربية 1 M Dashboard Marketplace My Investments Investment Settings Transfers …" at bounding box center [493, 262] width 986 height 524
click at [670, 499] on li "100" at bounding box center [672, 497] width 41 height 25
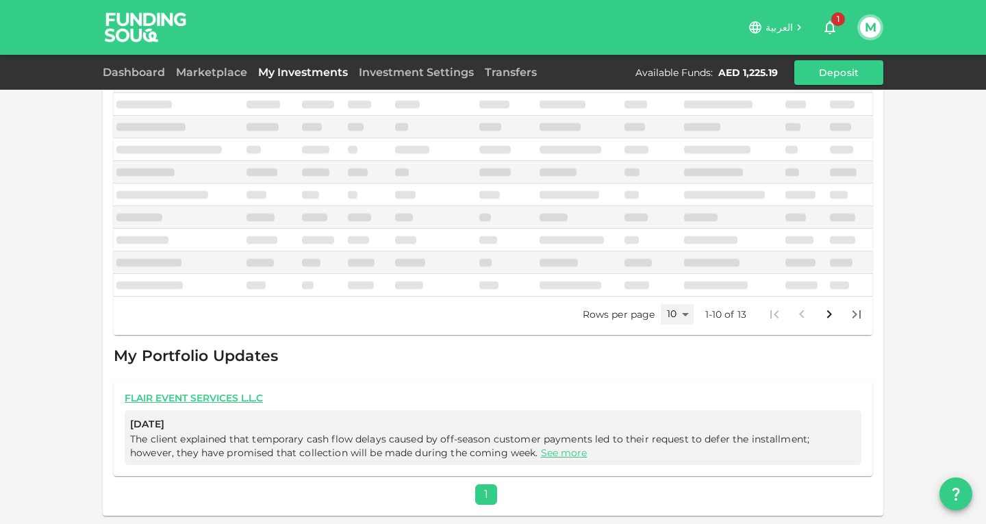
scroll to position [360, 0]
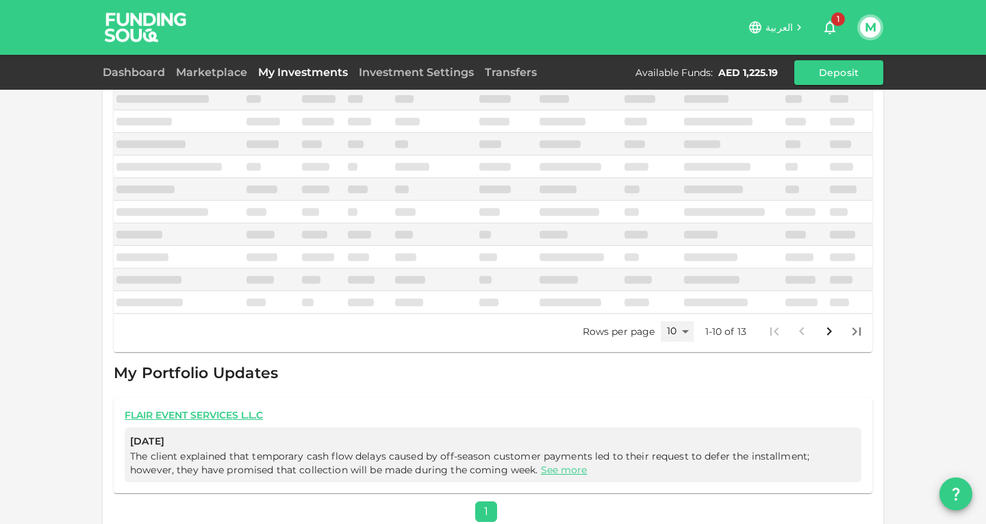
type input "100"
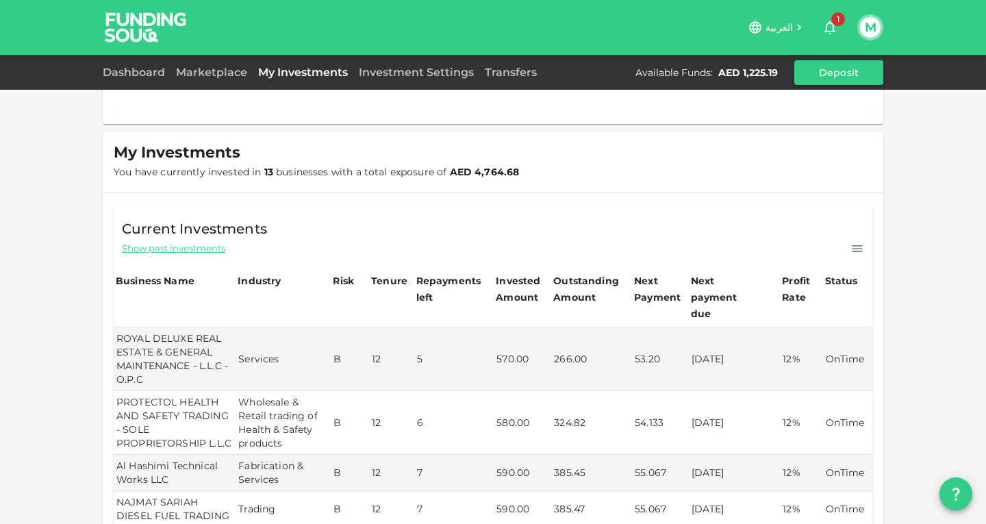
scroll to position [81, 0]
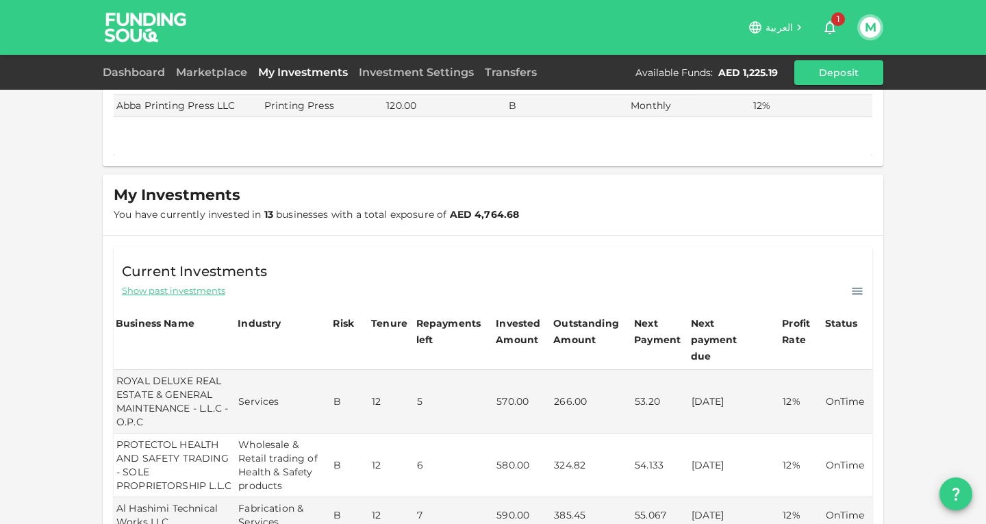
click at [854, 289] on icon at bounding box center [858, 291] width 10 height 7
click at [817, 310] on p "Download CSV" at bounding box center [818, 311] width 75 height 18
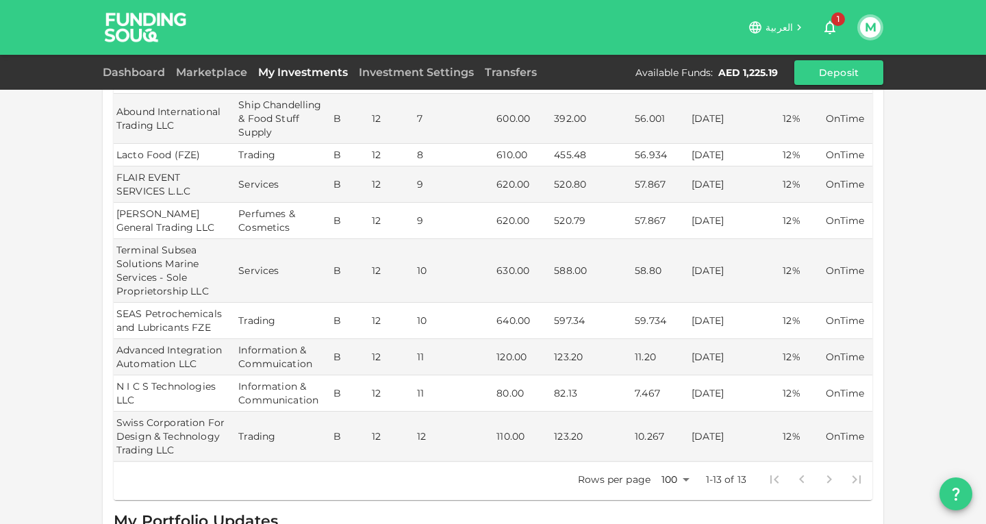
scroll to position [558, 0]
click at [197, 75] on link "Marketplace" at bounding box center [212, 72] width 82 height 13
